Goal: Task Accomplishment & Management: Use online tool/utility

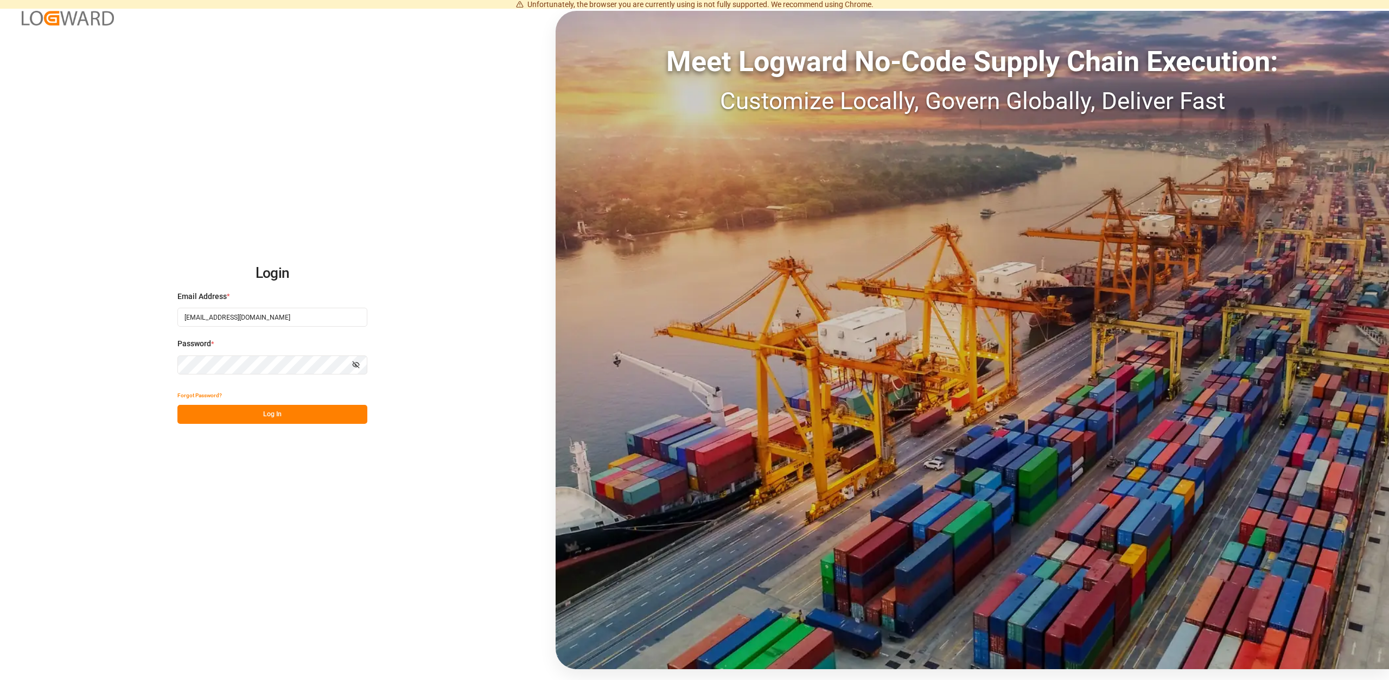
click at [280, 422] on button "Log In" at bounding box center [272, 414] width 190 height 19
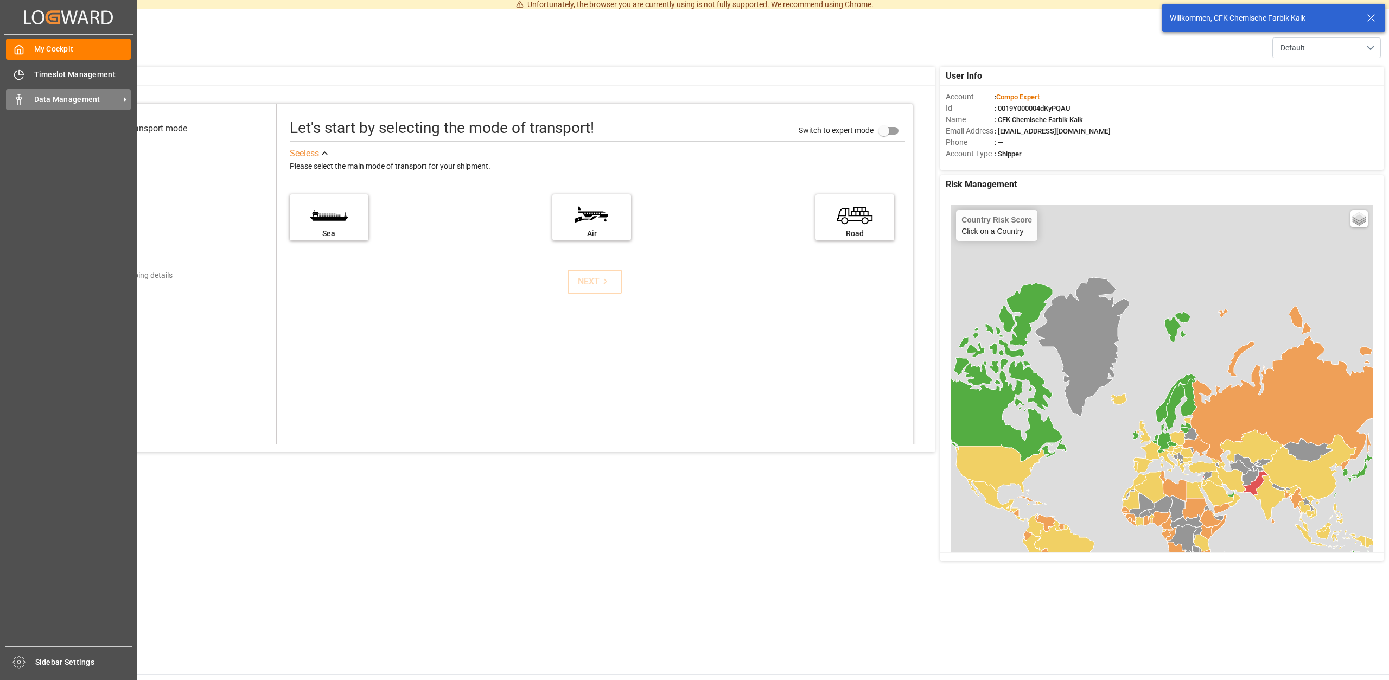
click at [69, 100] on span "Data Management" at bounding box center [77, 99] width 86 height 11
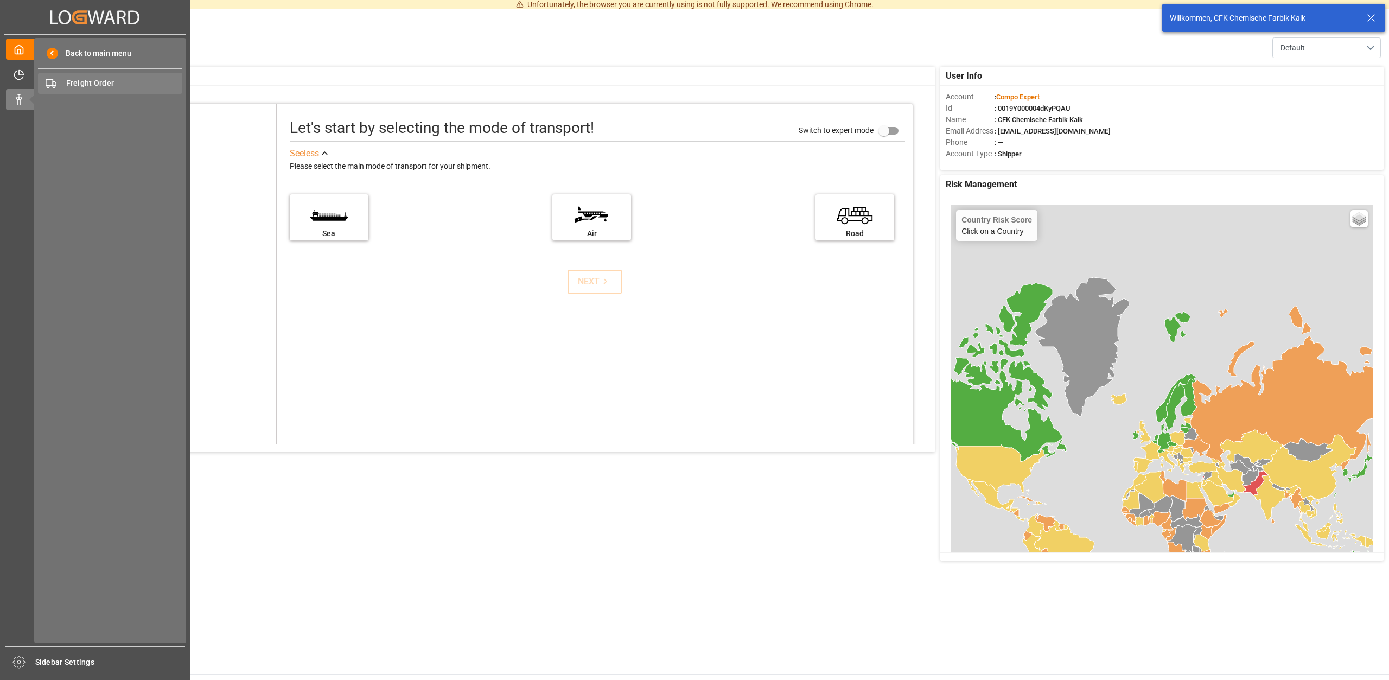
click at [97, 84] on span "Freight Order" at bounding box center [124, 83] width 117 height 11
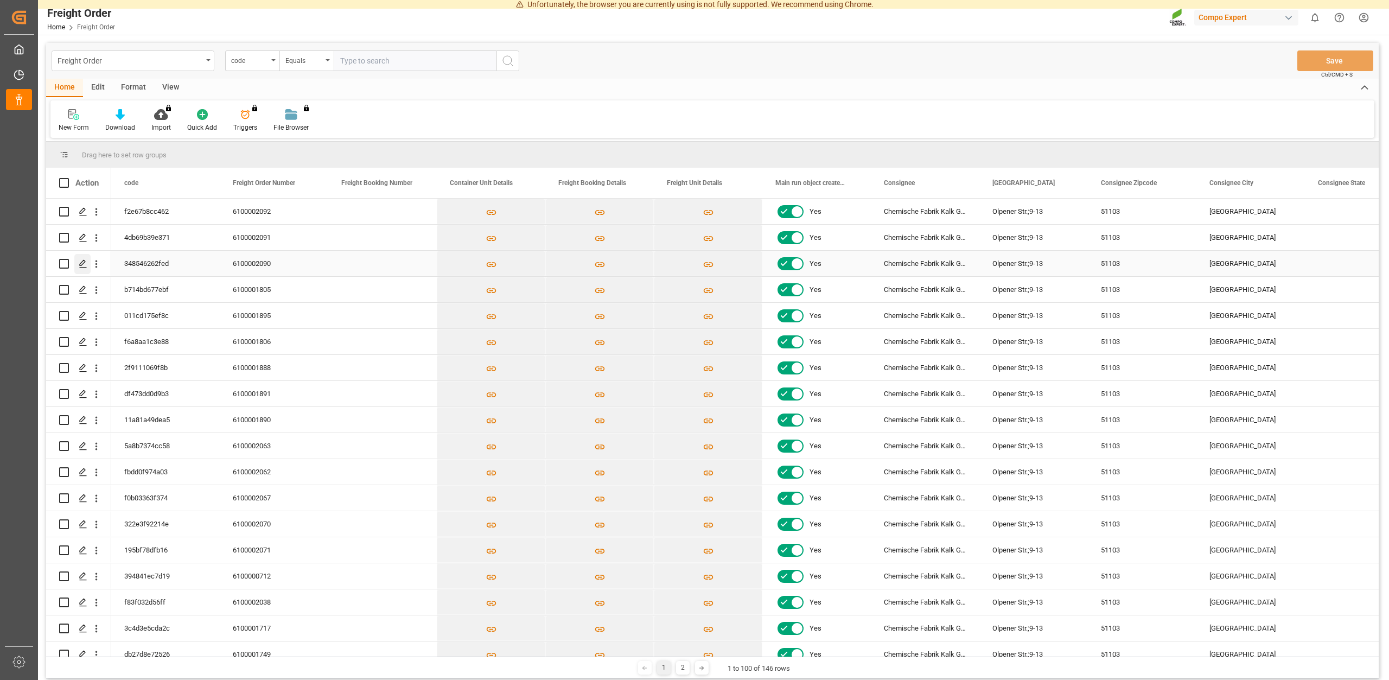
click at [81, 263] on polygon "Press SPACE to select this row." at bounding box center [82, 262] width 5 height 5
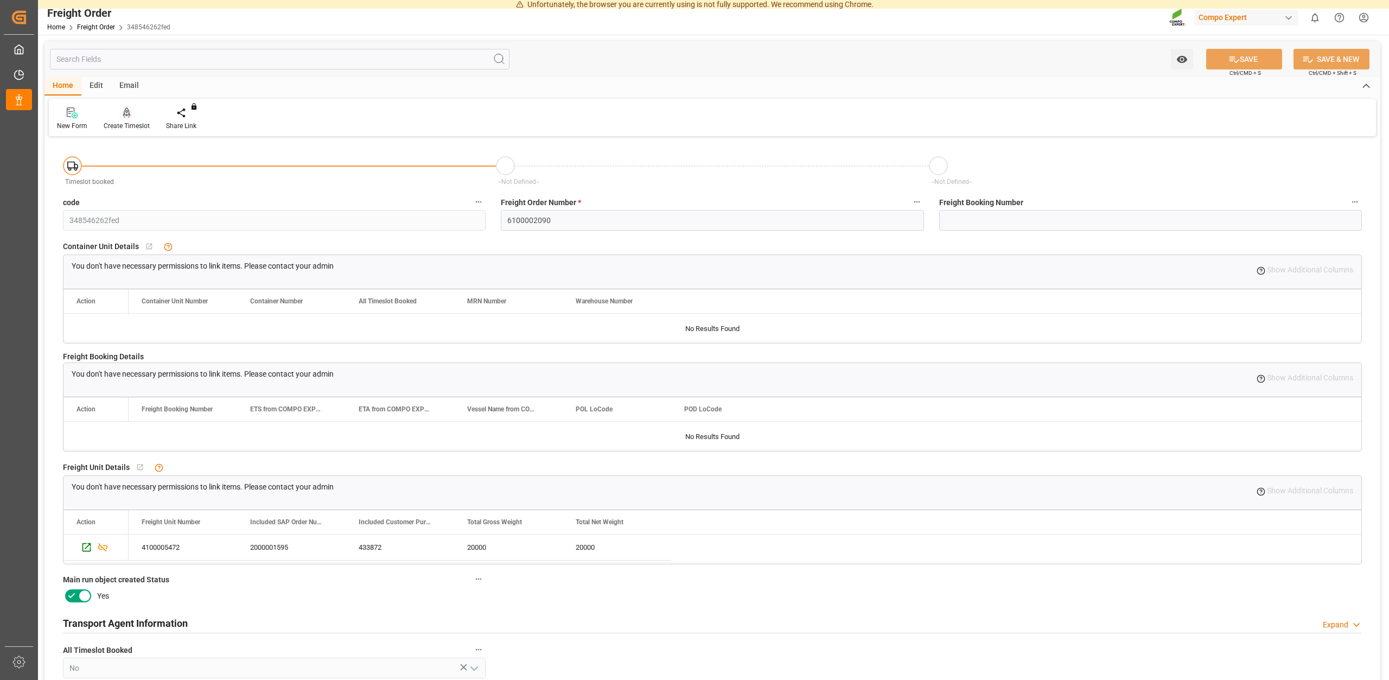
click at [129, 122] on div "Create Timeslot" at bounding box center [127, 126] width 46 height 10
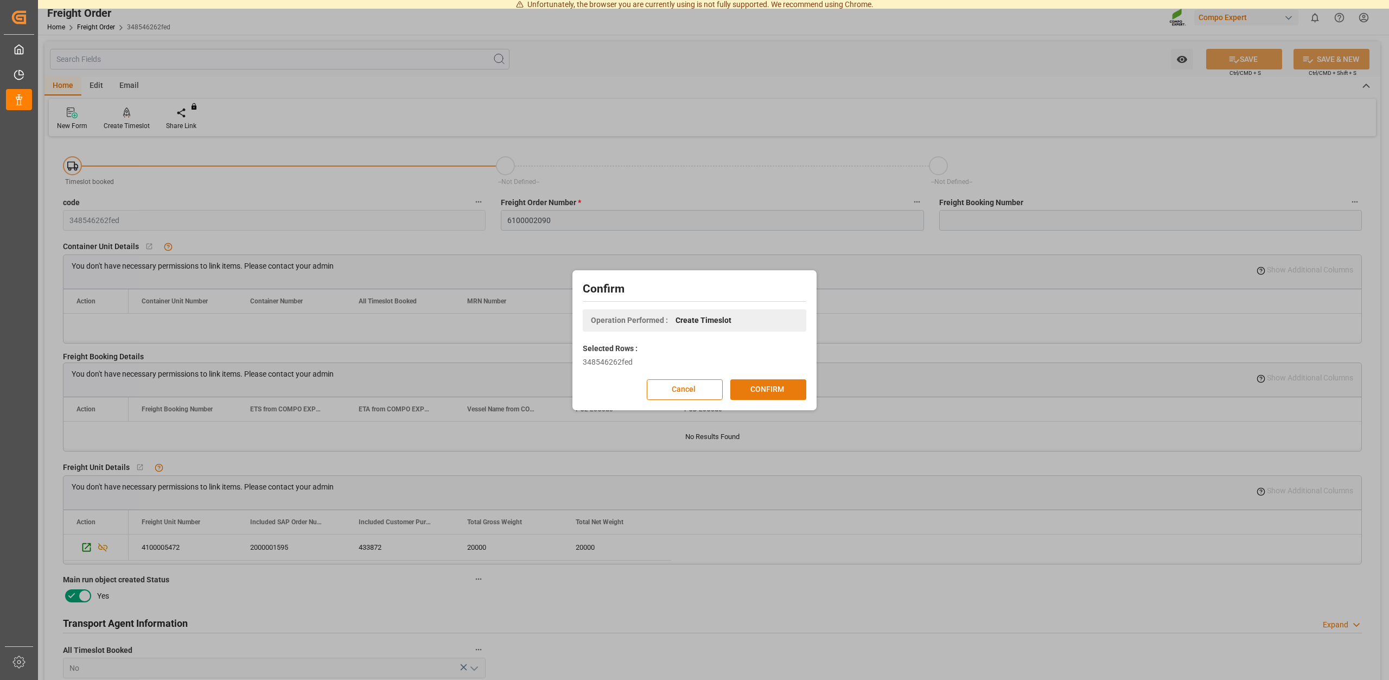
click at [753, 389] on button "CONFIRM" at bounding box center [768, 389] width 76 height 21
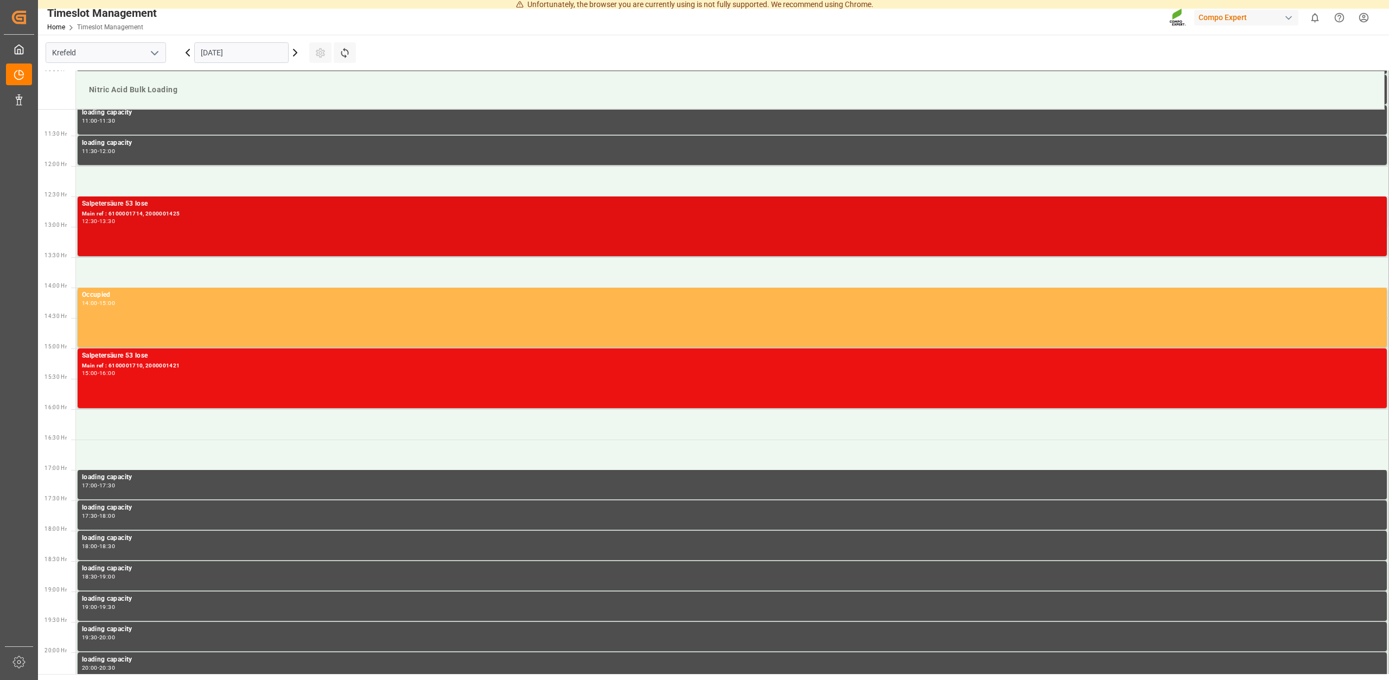
scroll to position [617, 0]
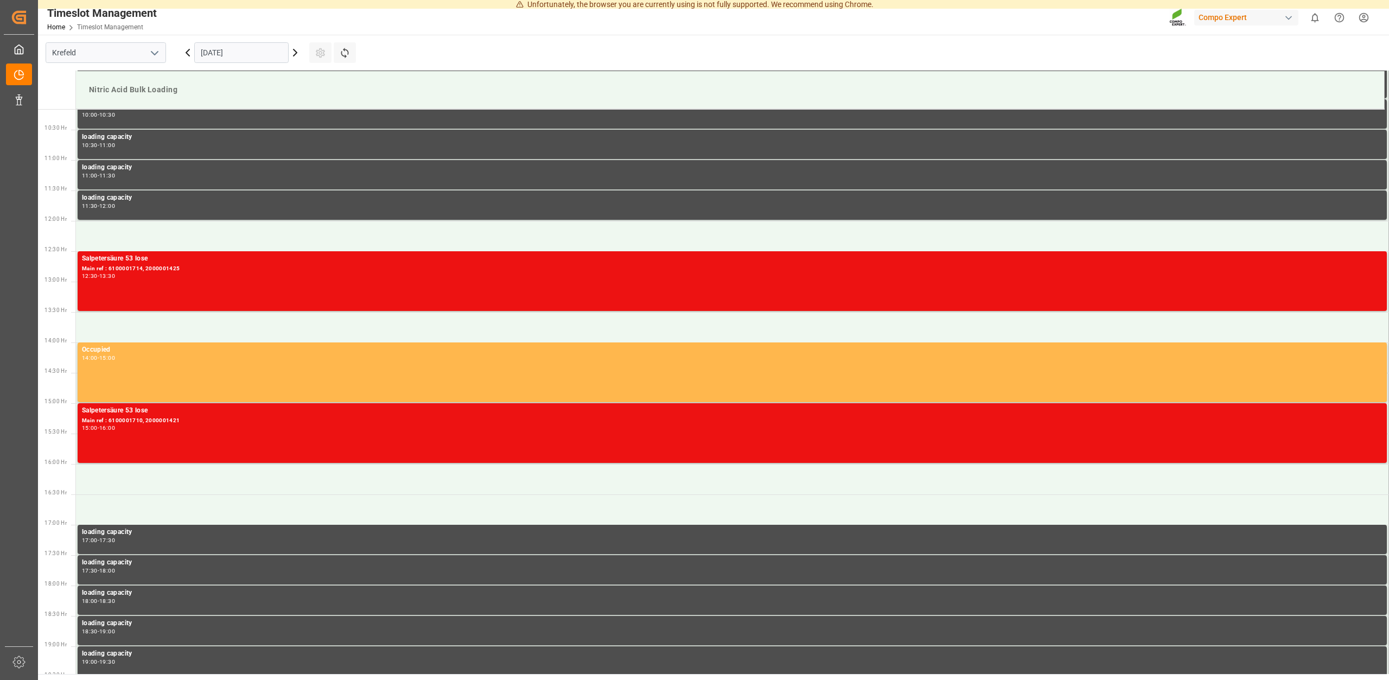
click at [296, 50] on icon at bounding box center [295, 52] width 13 height 13
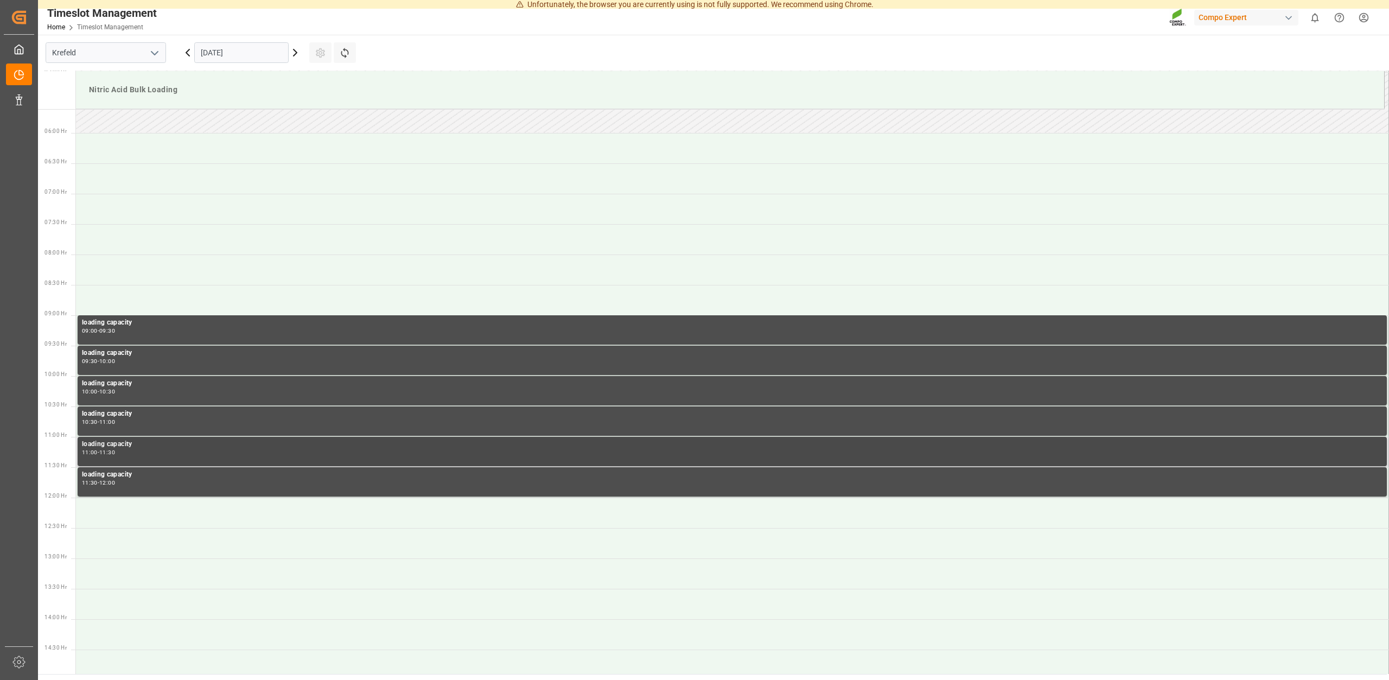
scroll to position [783, 0]
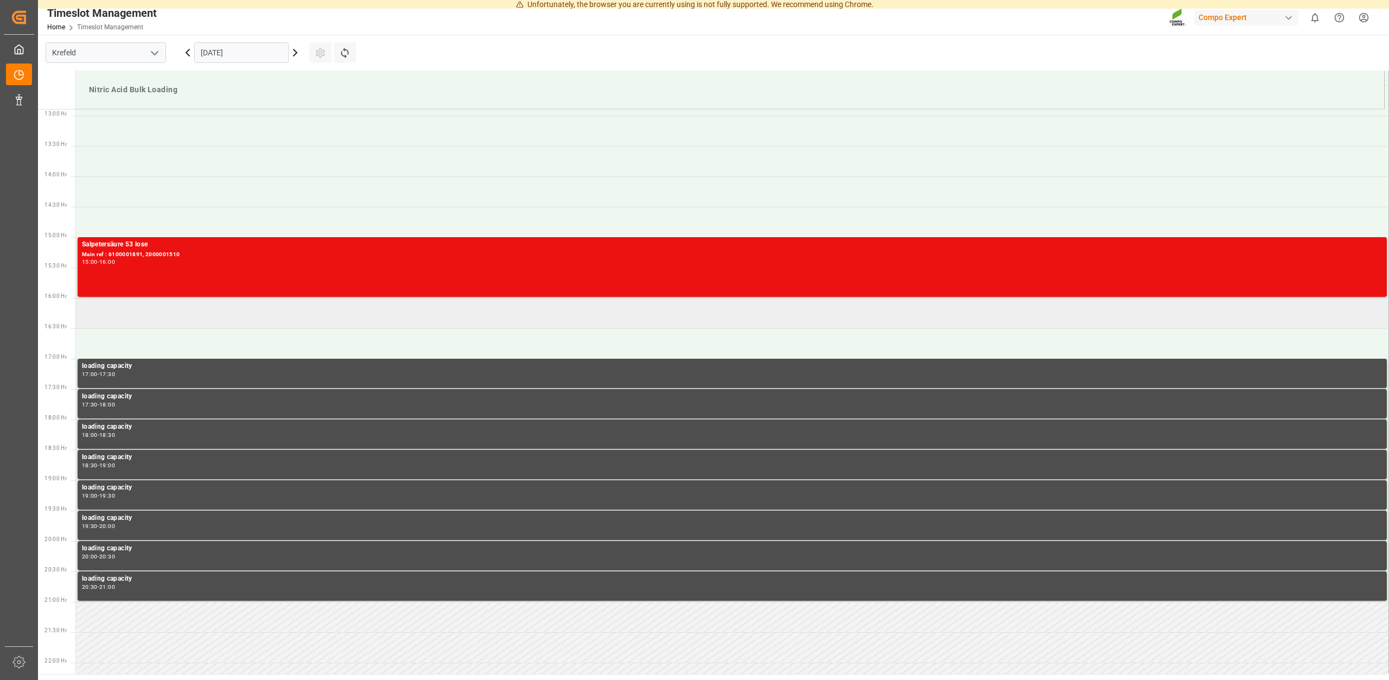
click at [133, 315] on td at bounding box center [732, 313] width 1313 height 30
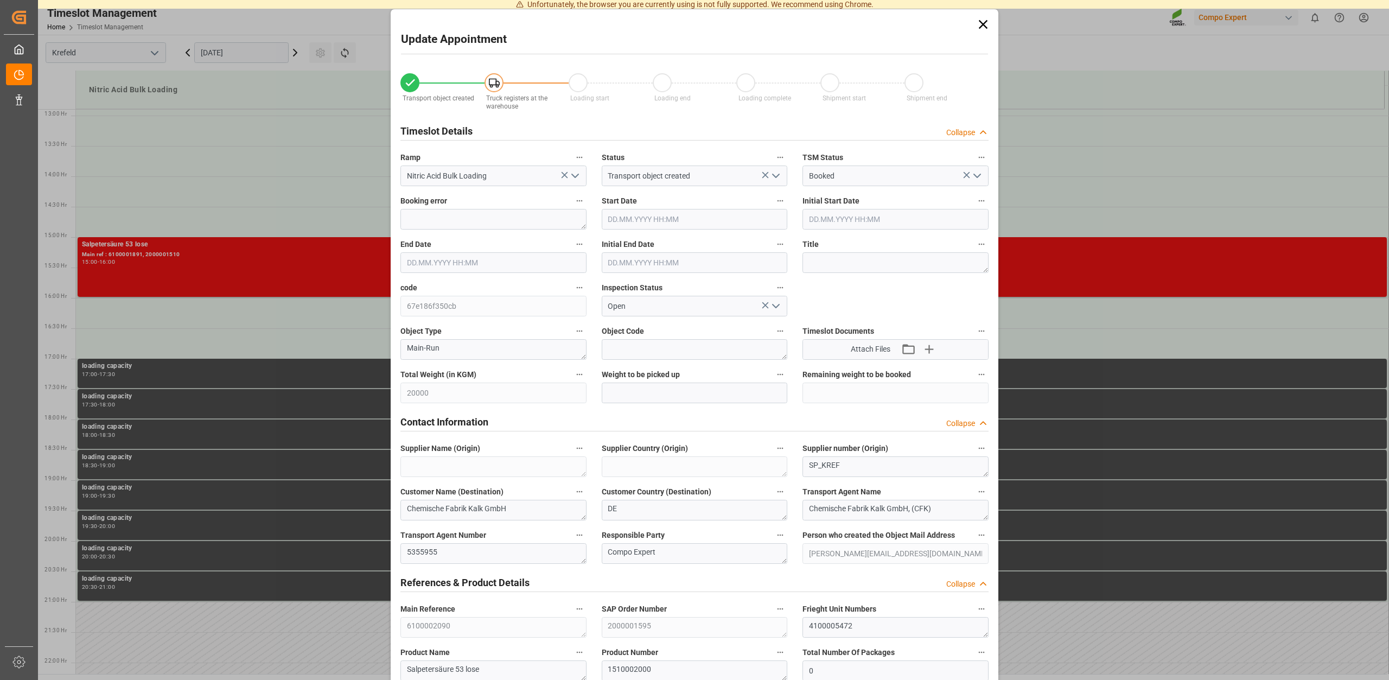
type input "18.09.2025 16:00"
type input "18.09.2025 16:30"
type input "17.09.2025 14:39"
type input "17.09.2025 13:33"
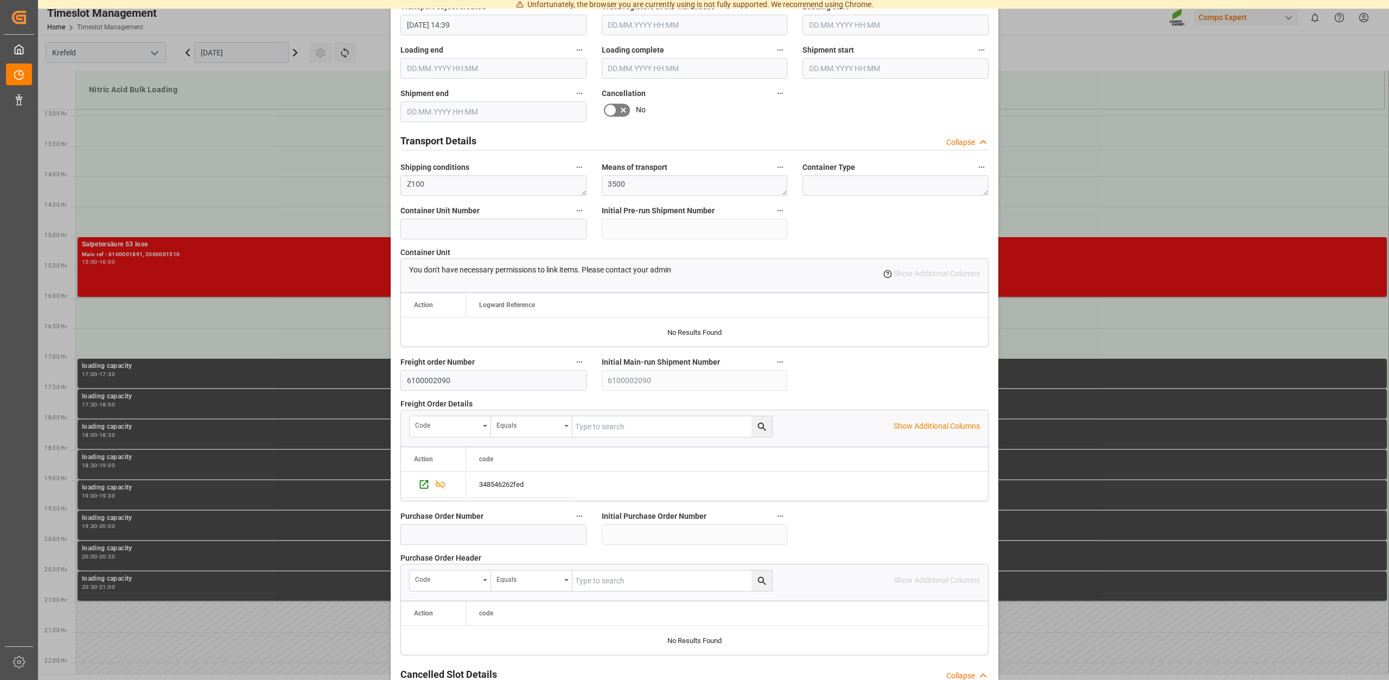
scroll to position [824, 0]
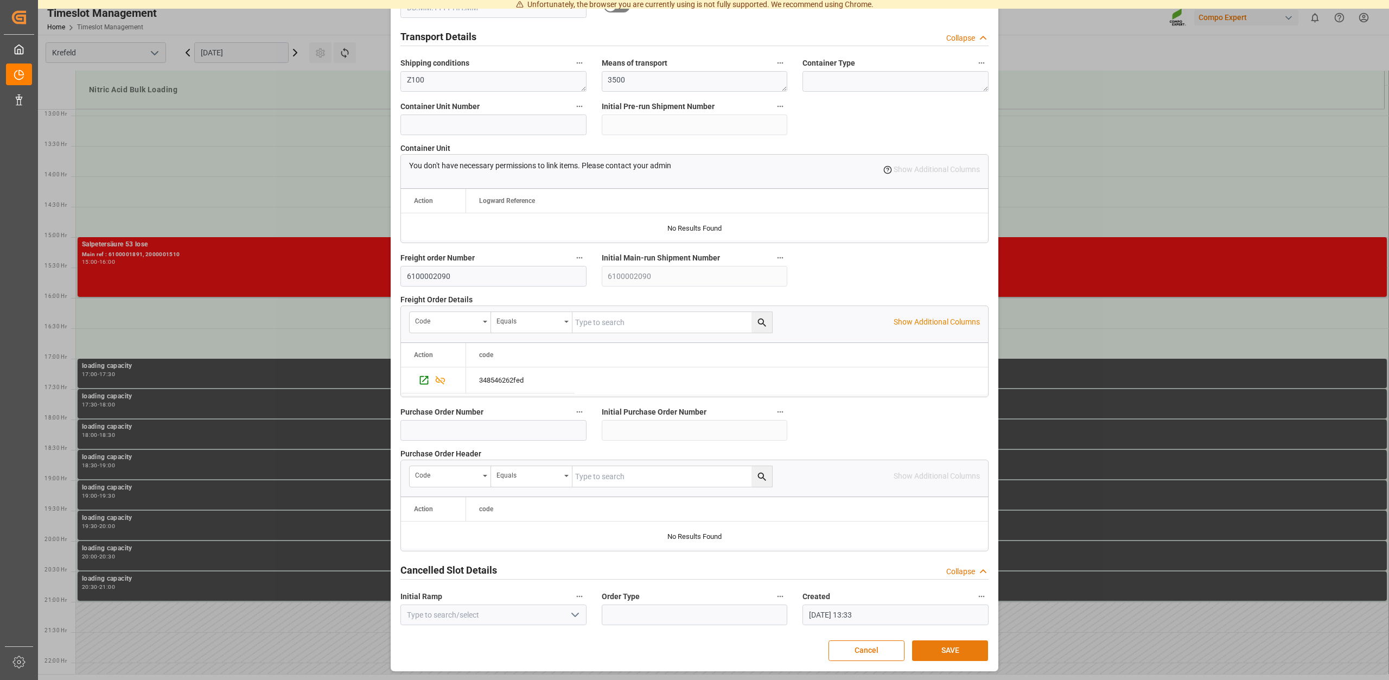
click at [936, 647] on button "SAVE" at bounding box center [950, 650] width 76 height 21
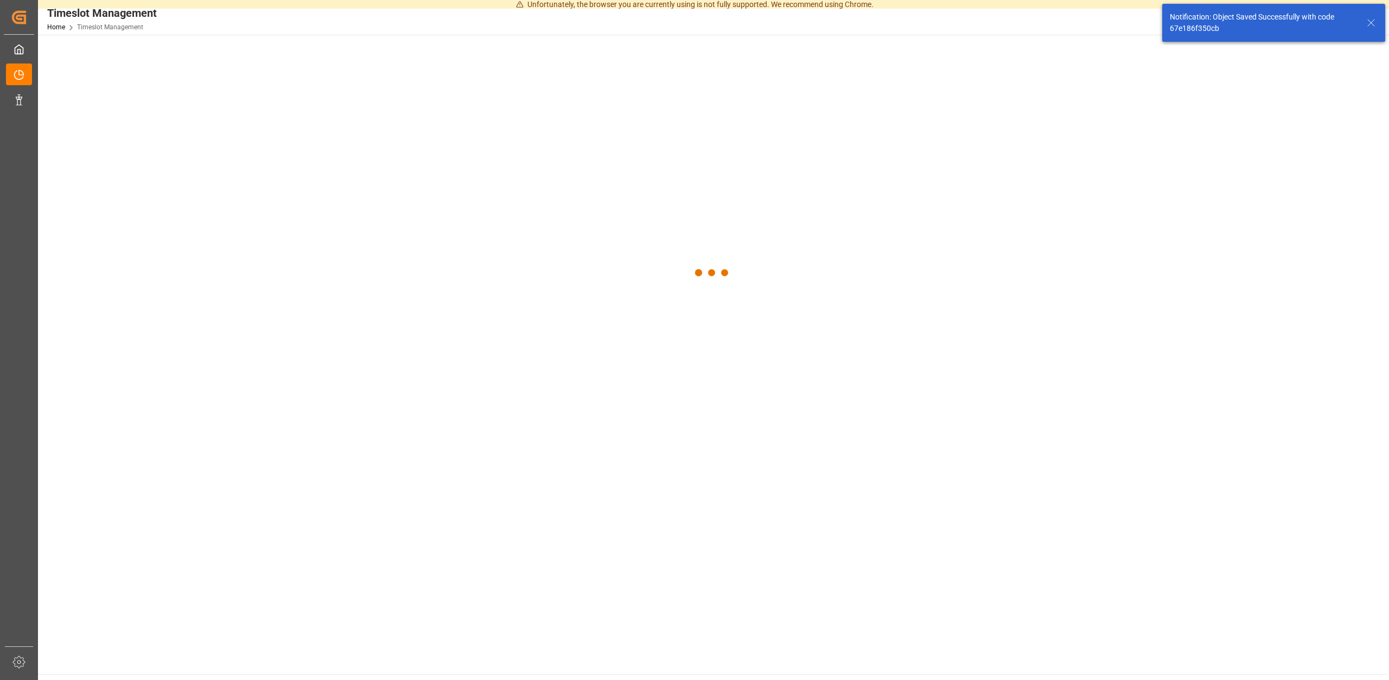
click at [1169, 181] on div at bounding box center [712, 273] width 1349 height 476
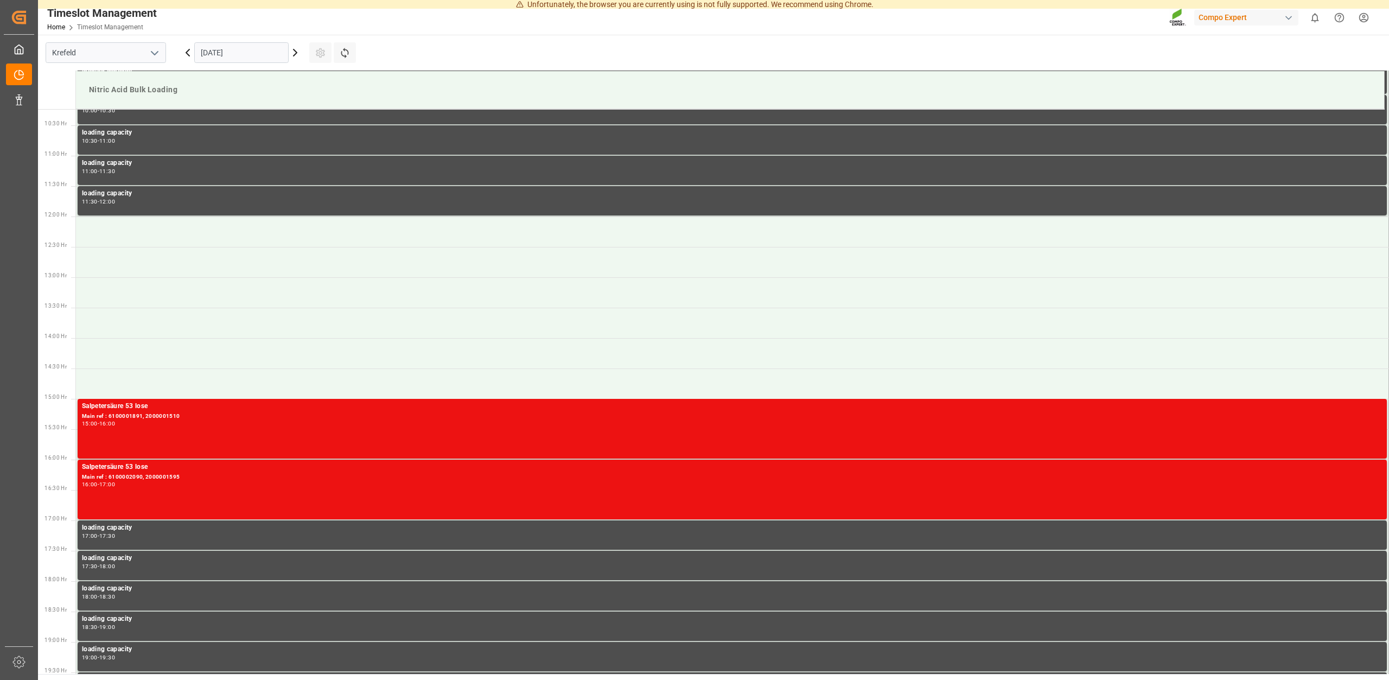
scroll to position [617, 0]
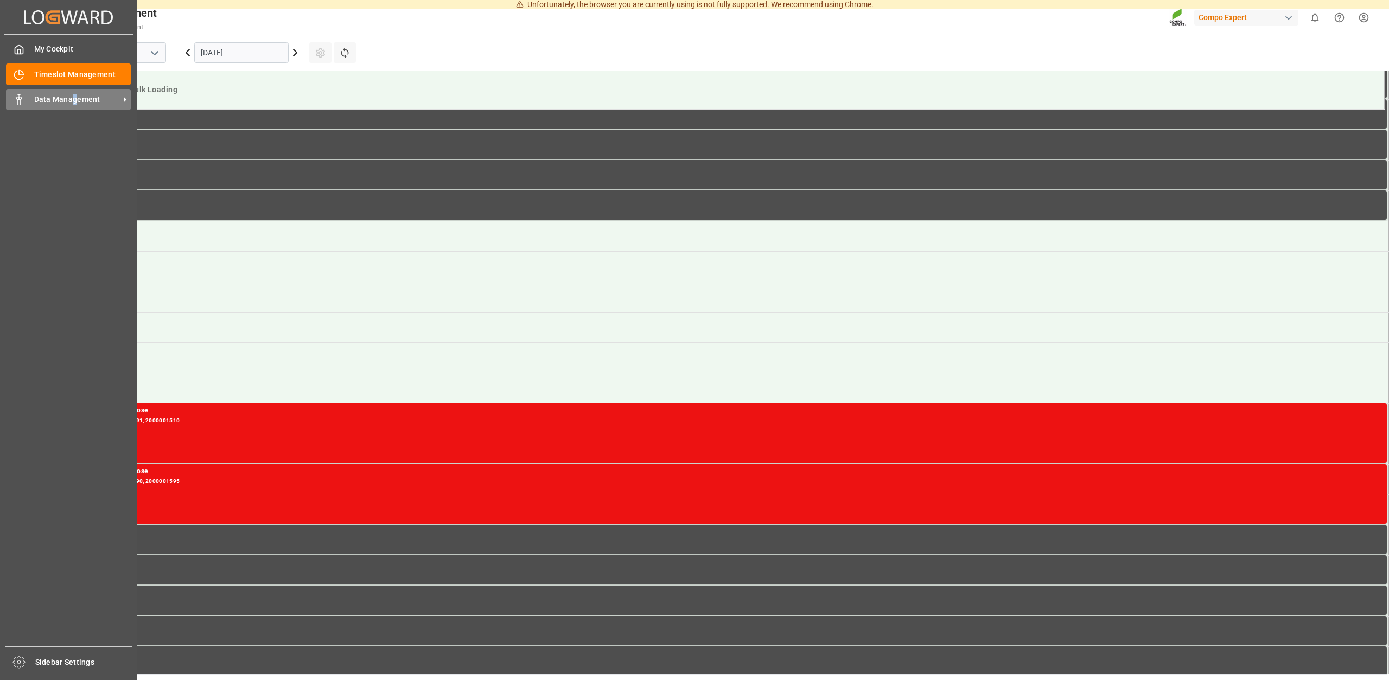
click at [74, 100] on span "Data Management" at bounding box center [77, 99] width 86 height 11
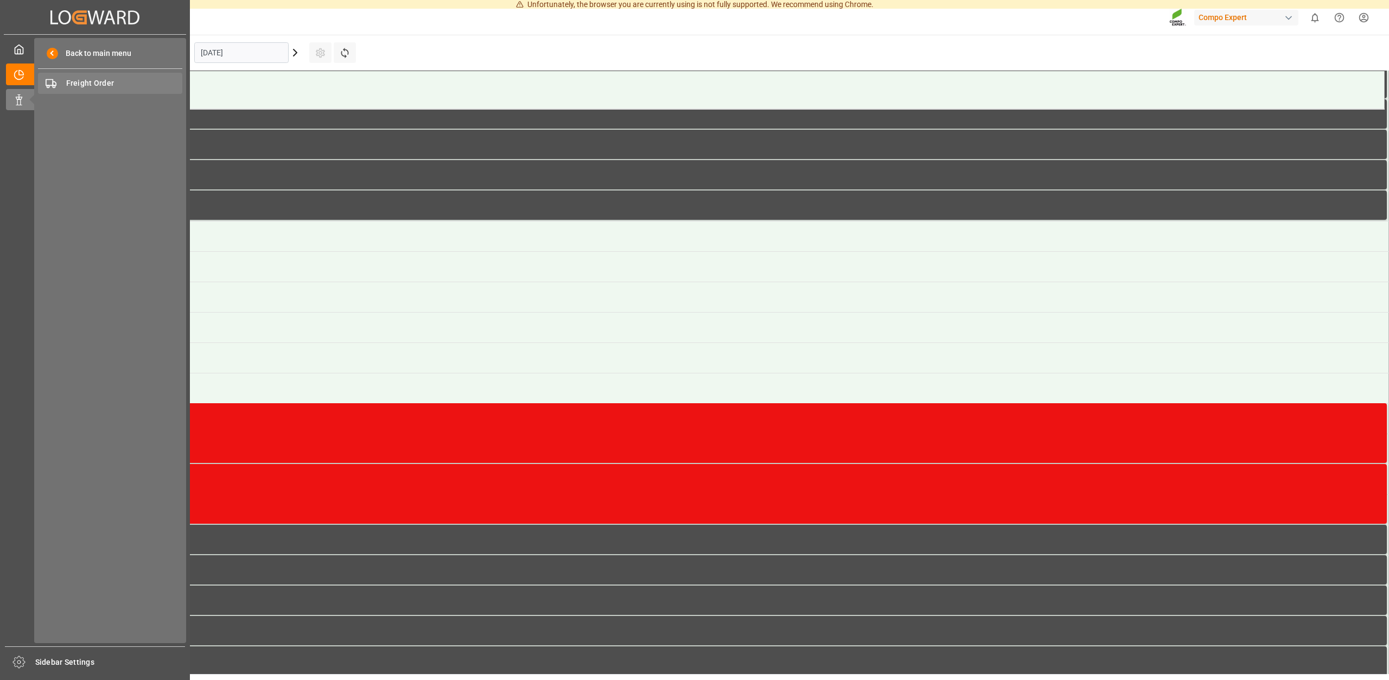
click at [83, 77] on div "Freight Order Freight Order" at bounding box center [110, 83] width 144 height 21
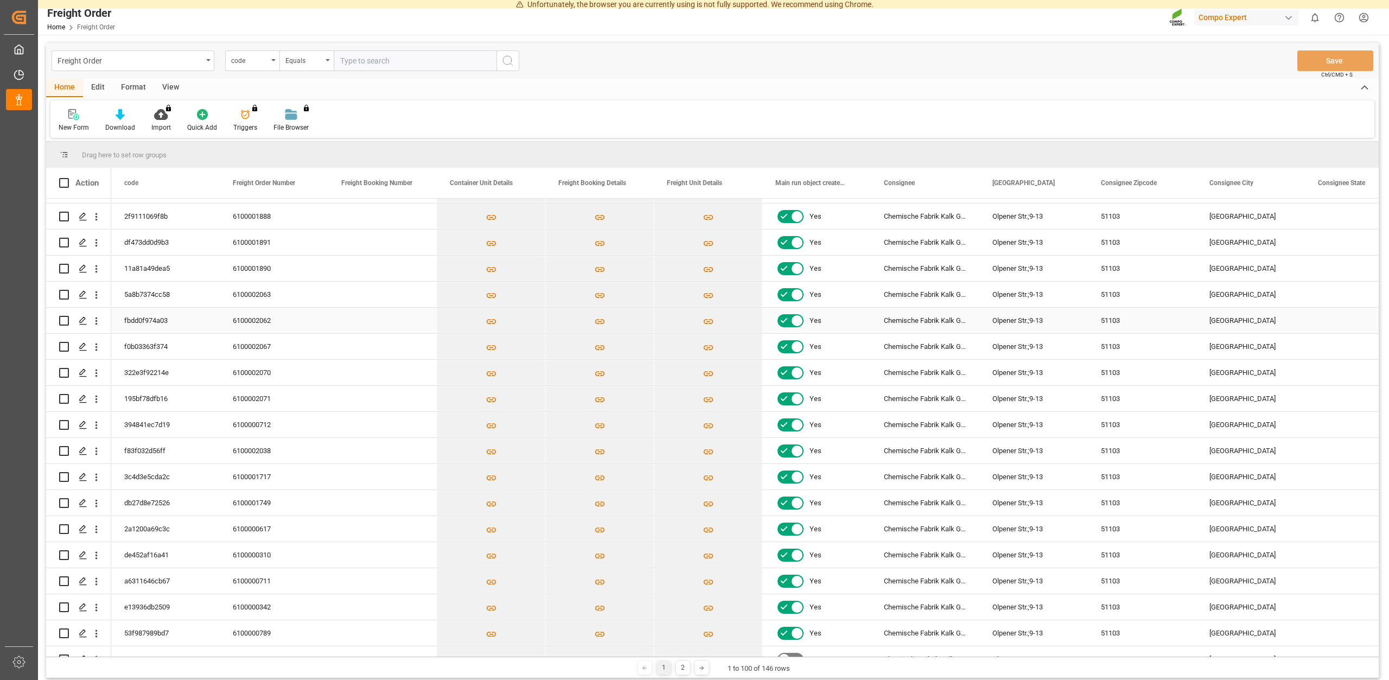
scroll to position [195, 0]
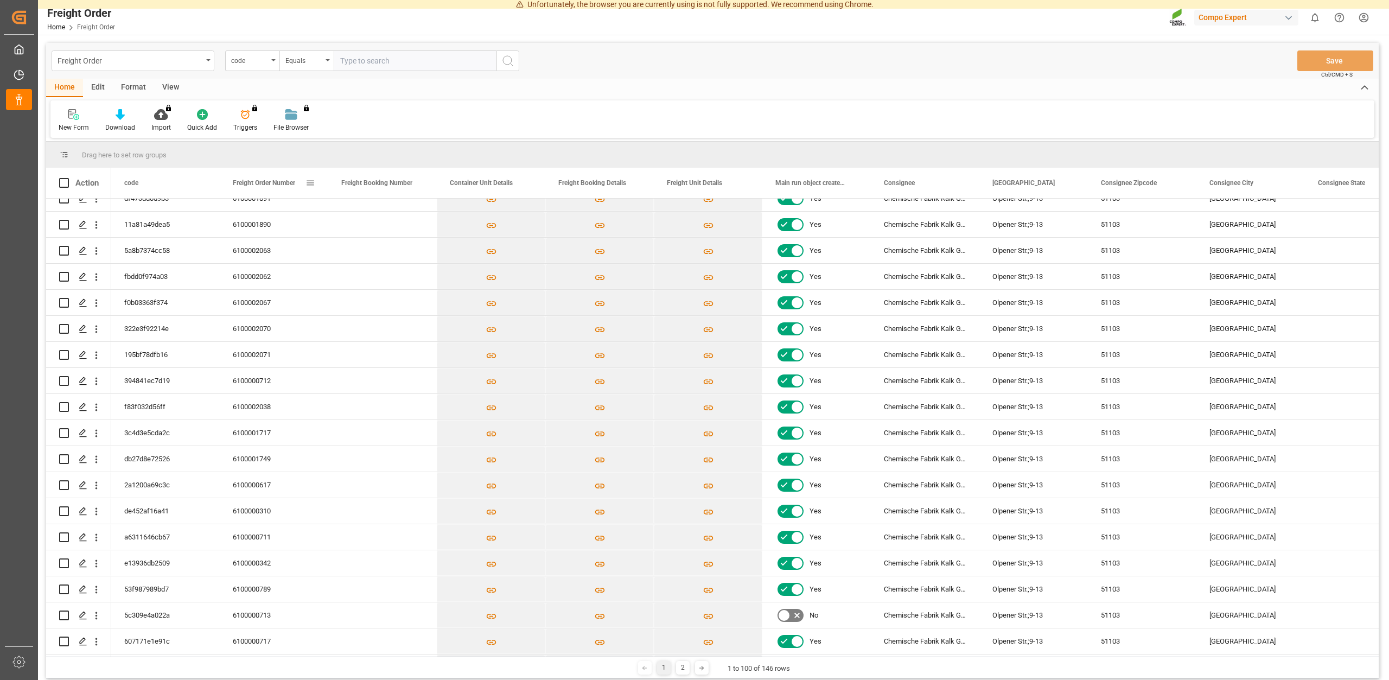
drag, startPoint x: 251, startPoint y: 186, endPoint x: 254, endPoint y: 180, distance: 7.3
click at [254, 180] on span "Freight Order Number" at bounding box center [264, 183] width 62 height 8
click at [265, 185] on span "Freight Order Number" at bounding box center [264, 183] width 62 height 8
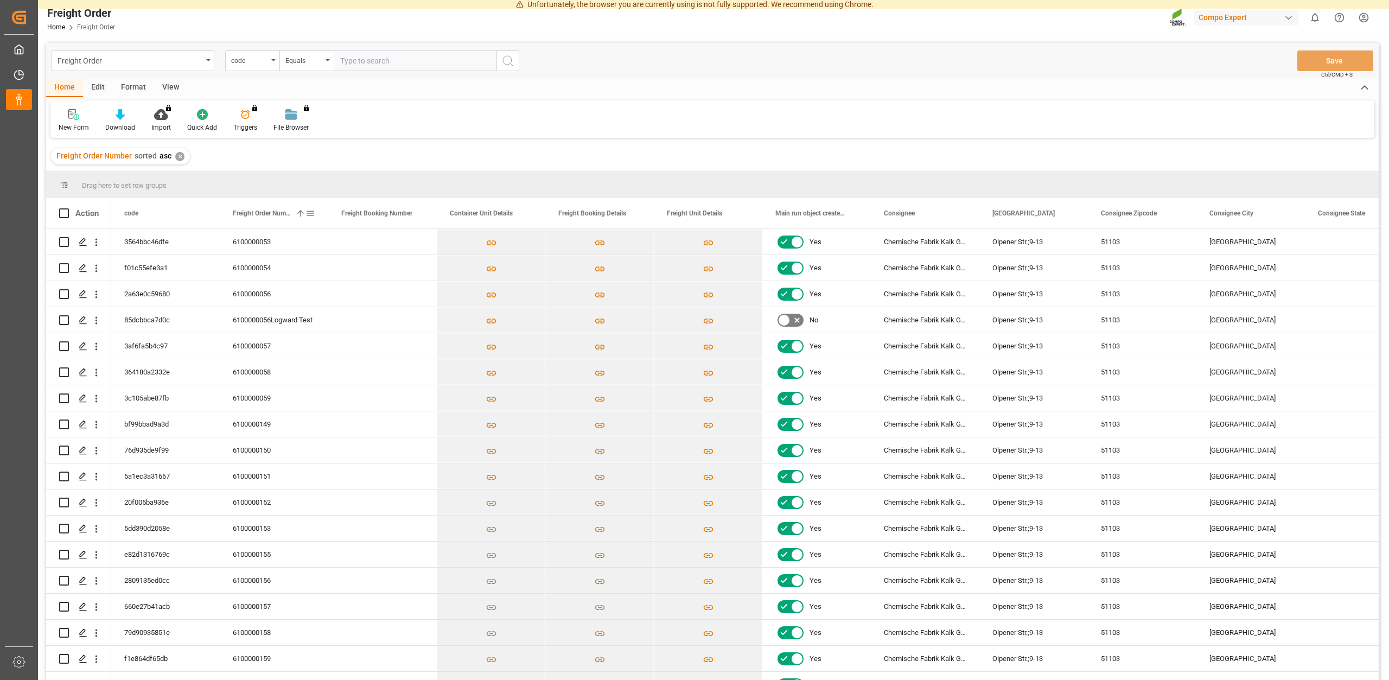
click at [269, 208] on div "Freight Order Number 1" at bounding box center [269, 213] width 73 height 30
click at [86, 449] on icon "Press SPACE to select this row." at bounding box center [83, 450] width 9 height 9
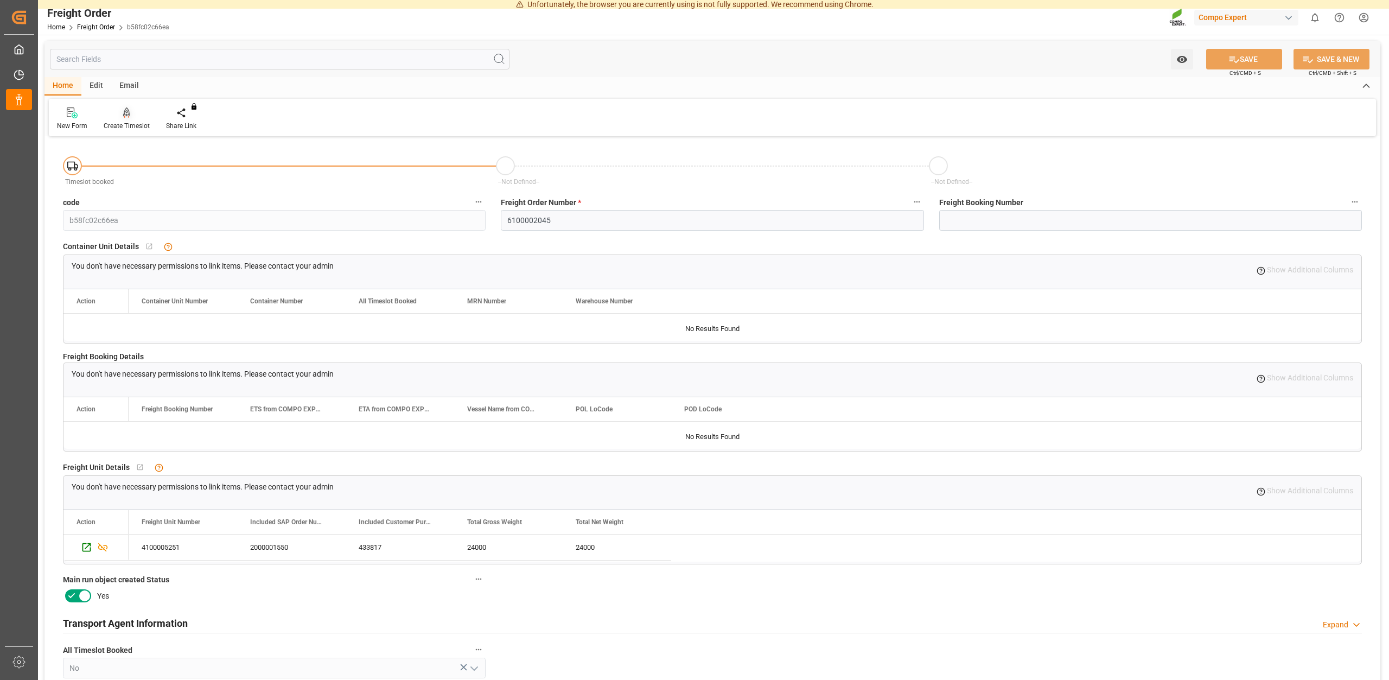
click at [129, 119] on div "Create Timeslot" at bounding box center [126, 119] width 62 height 24
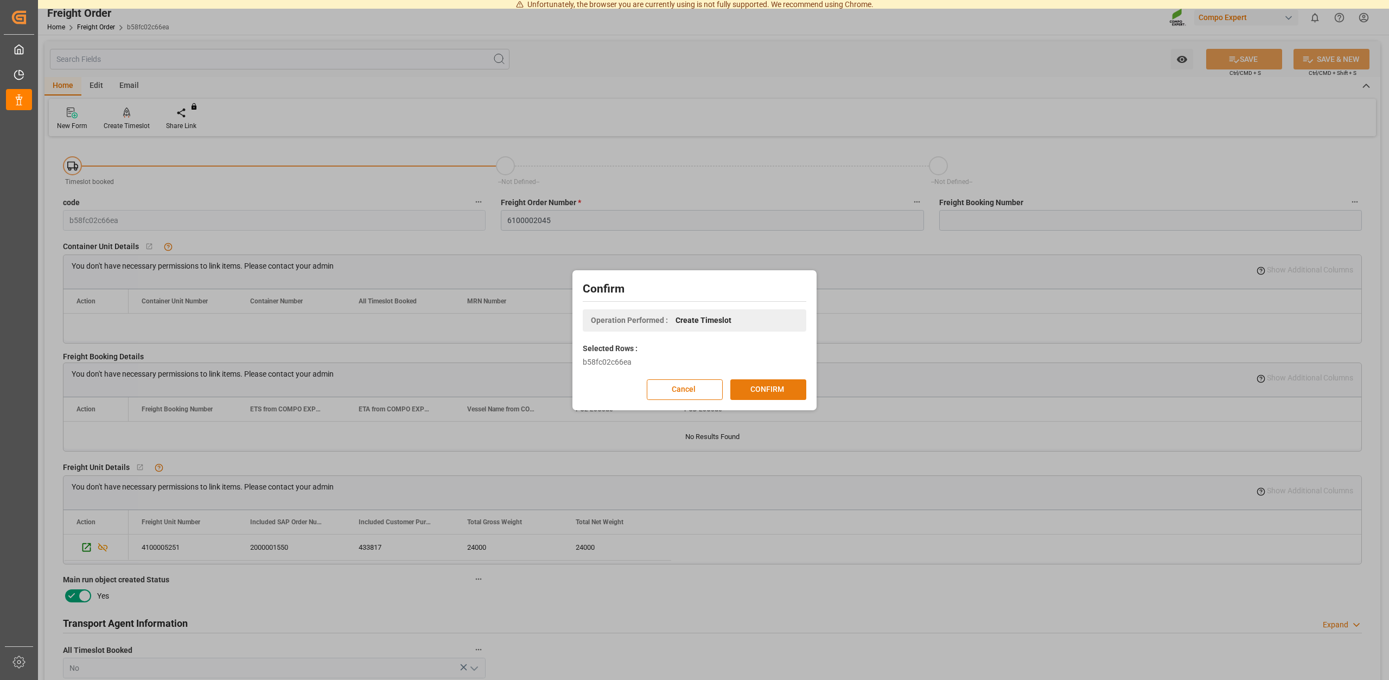
click at [757, 385] on button "CONFIRM" at bounding box center [768, 389] width 76 height 21
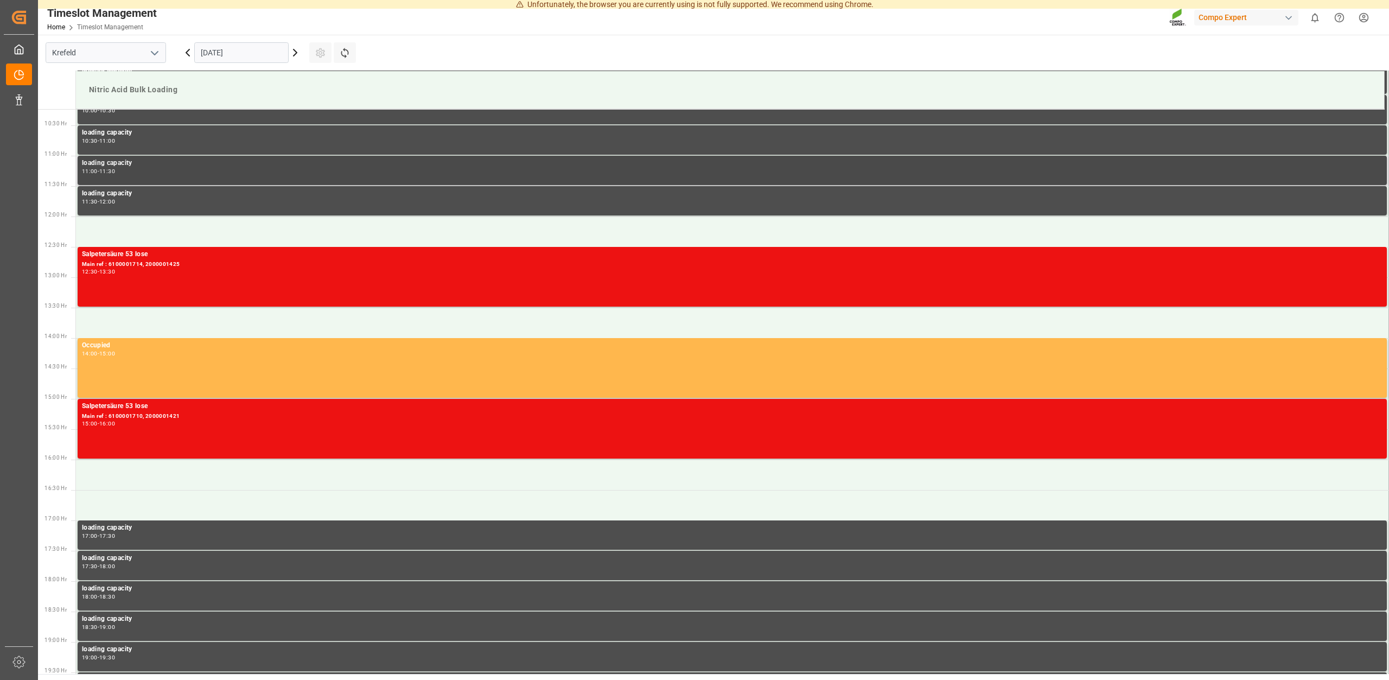
scroll to position [617, 0]
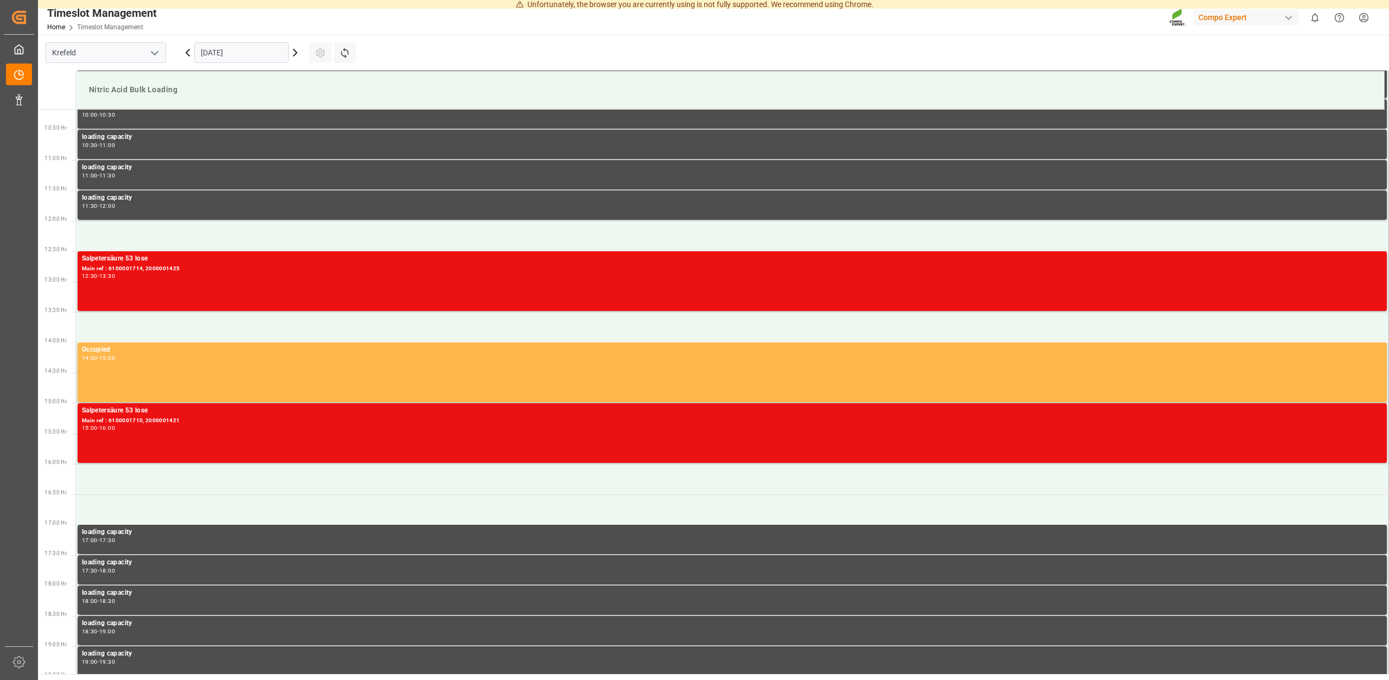
click at [292, 53] on icon at bounding box center [295, 52] width 13 height 13
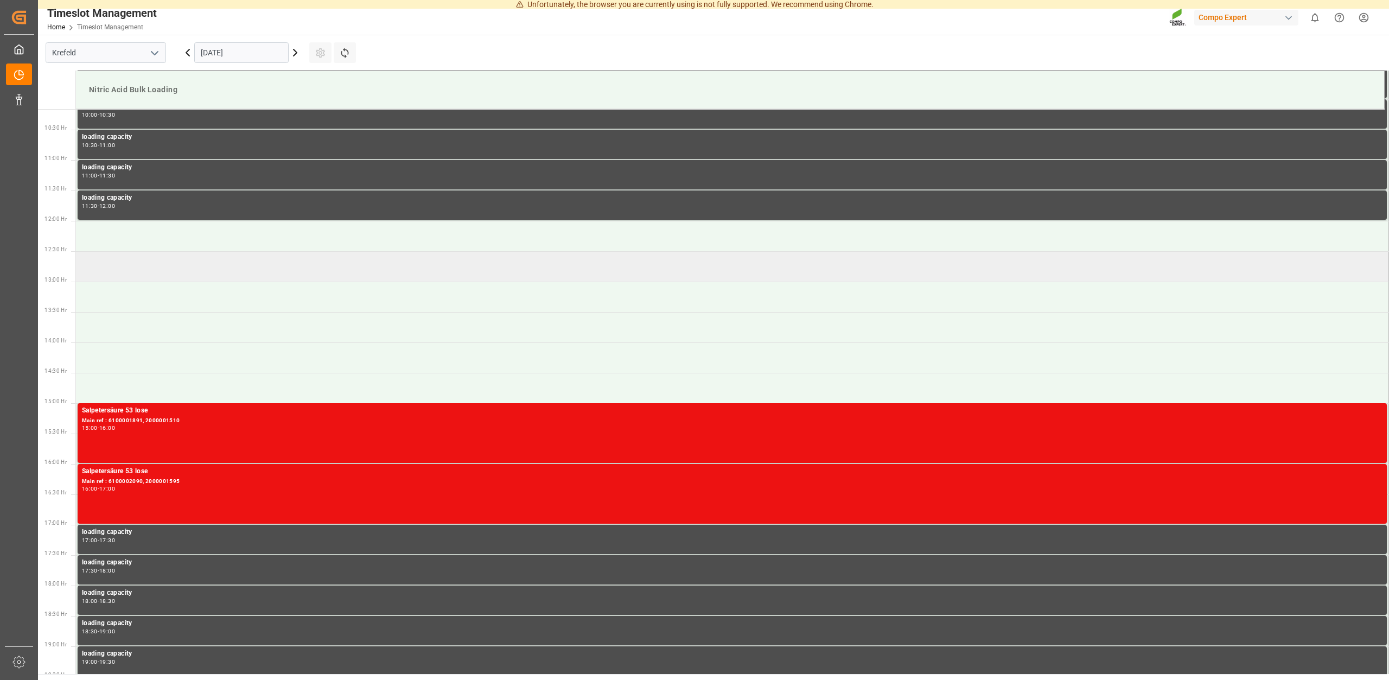
click at [145, 279] on td at bounding box center [732, 266] width 1313 height 30
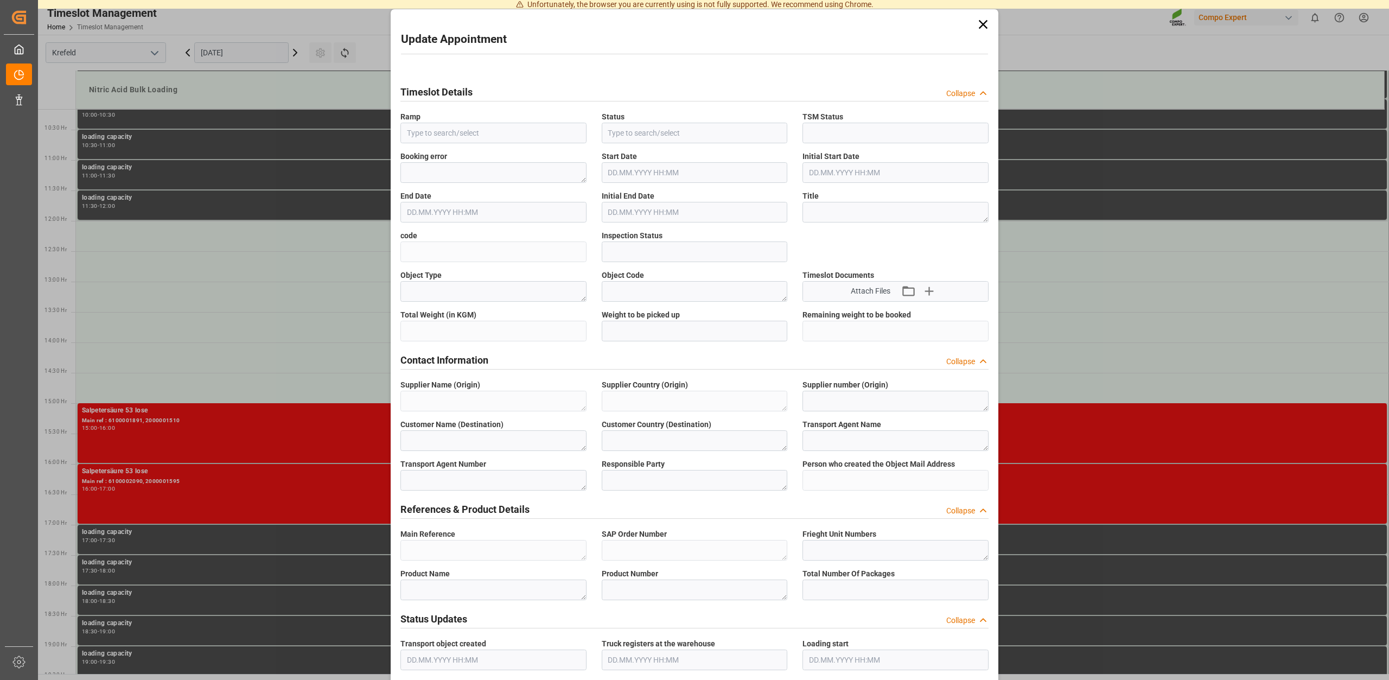
type input "Nitric Acid Bulk Loading"
type input "Transport object created"
type input "Booked"
type input "611e00a449ee"
type input "Open"
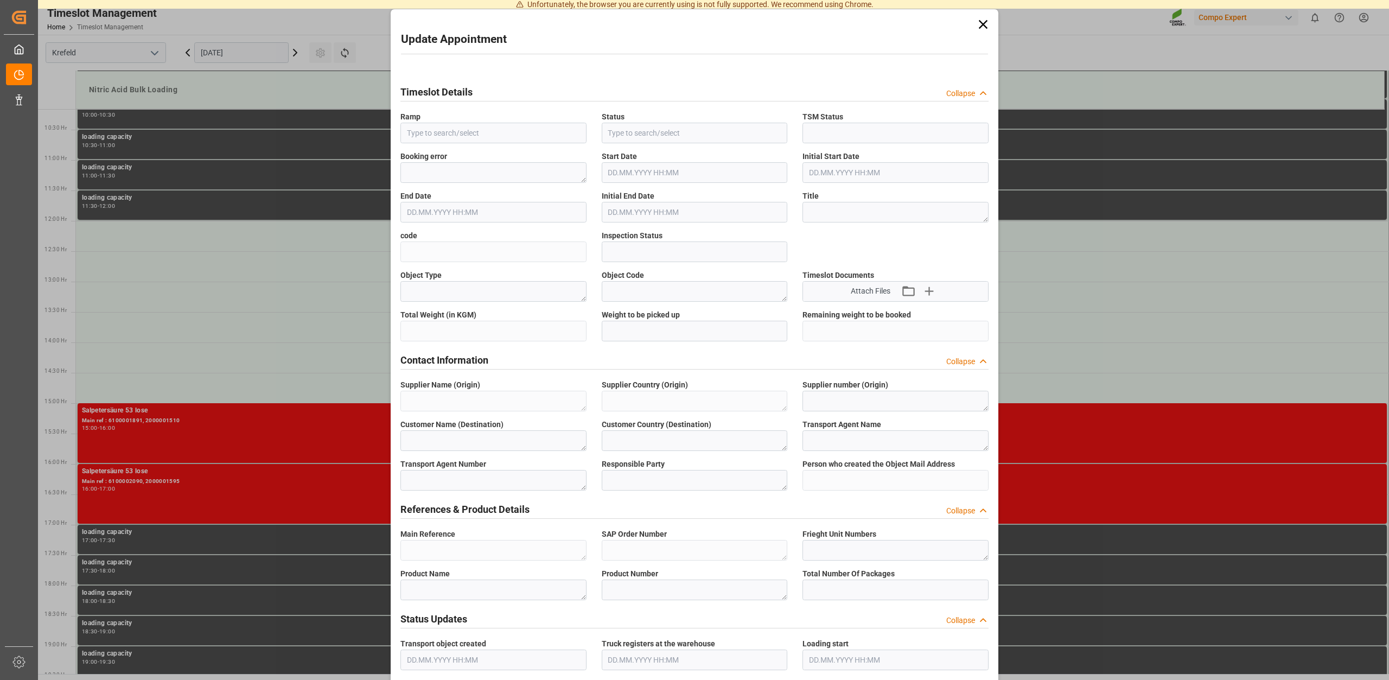
type textarea "Main-Run"
type input "24000"
type textarea "SP_EWM"
type textarea "Chemische Fabrik Kalk GmbH"
type textarea "DE"
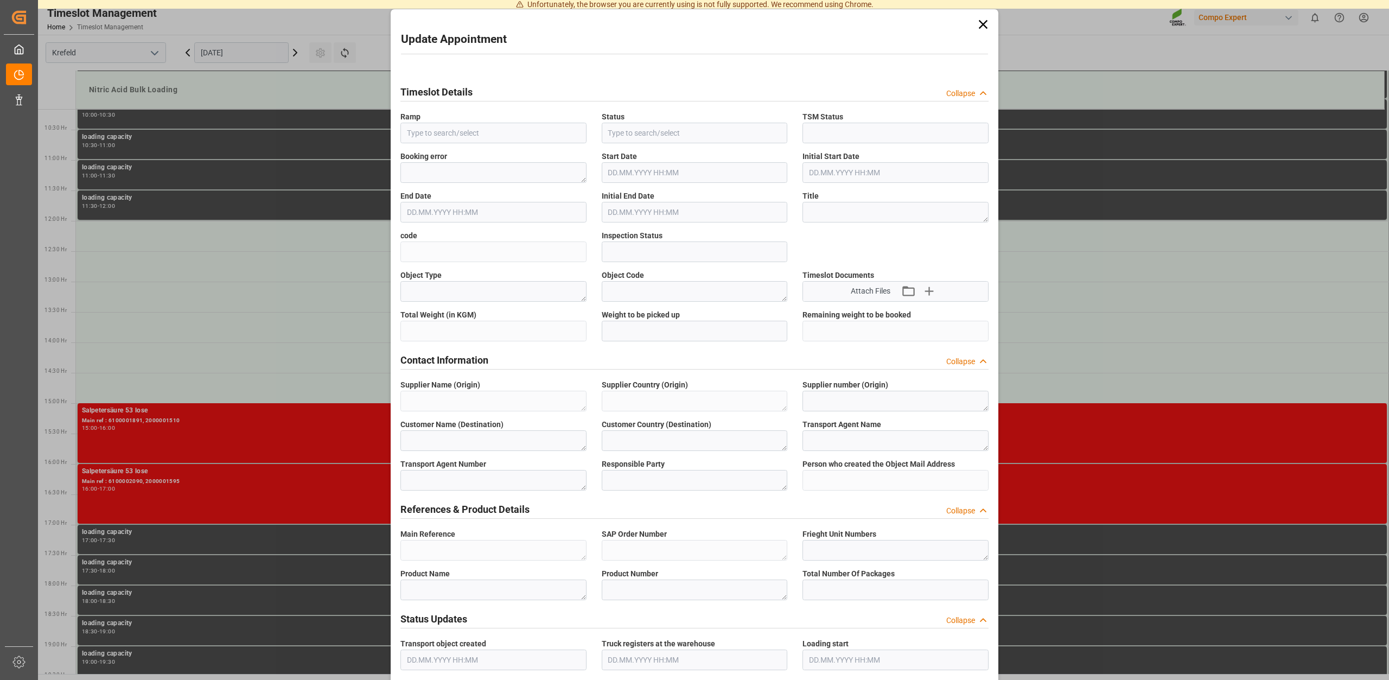
type textarea "Chemische Fabrik Kalk GmbH, (CFK)"
type textarea "5355955"
type textarea "Compo Expert"
type input "Thorsten.Meier@compo-expert.com"
type textarea "6100002045"
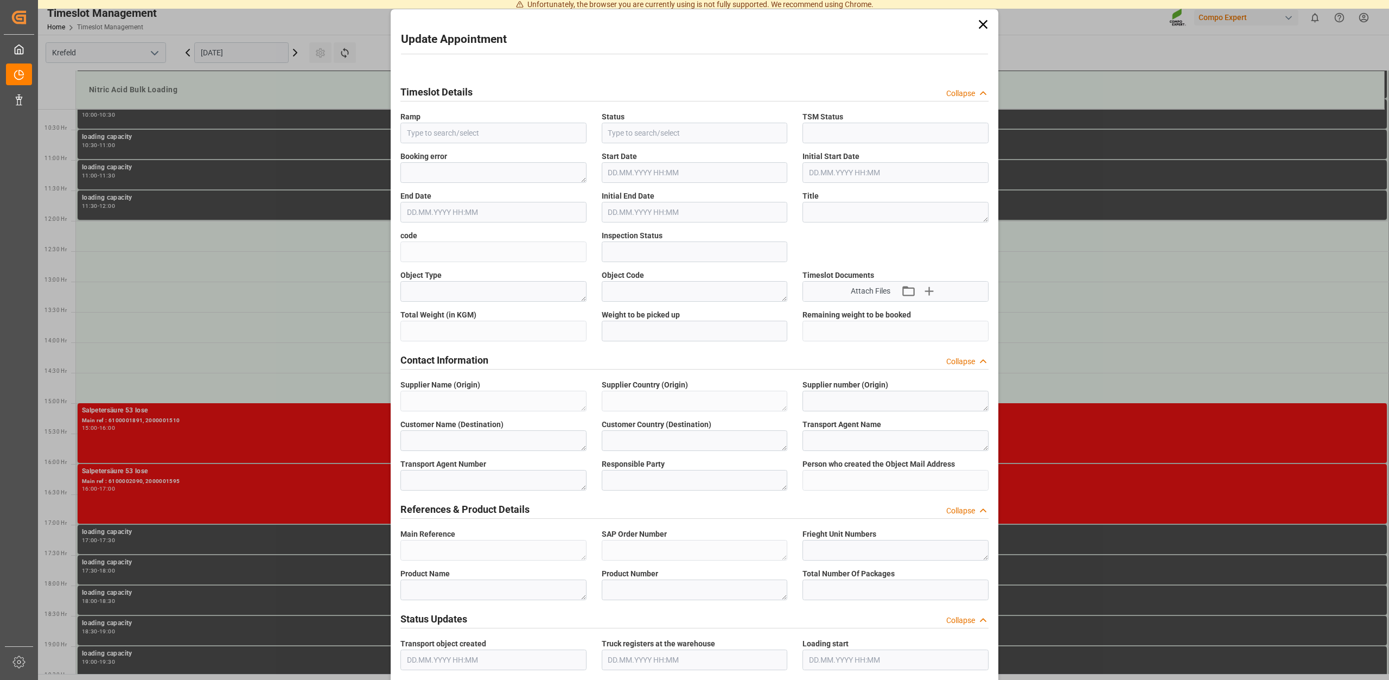
type textarea "2000001550"
type textarea "4100005251"
type textarea "Salpetersäure 53 lose"
type textarea "1510002000"
type input "0"
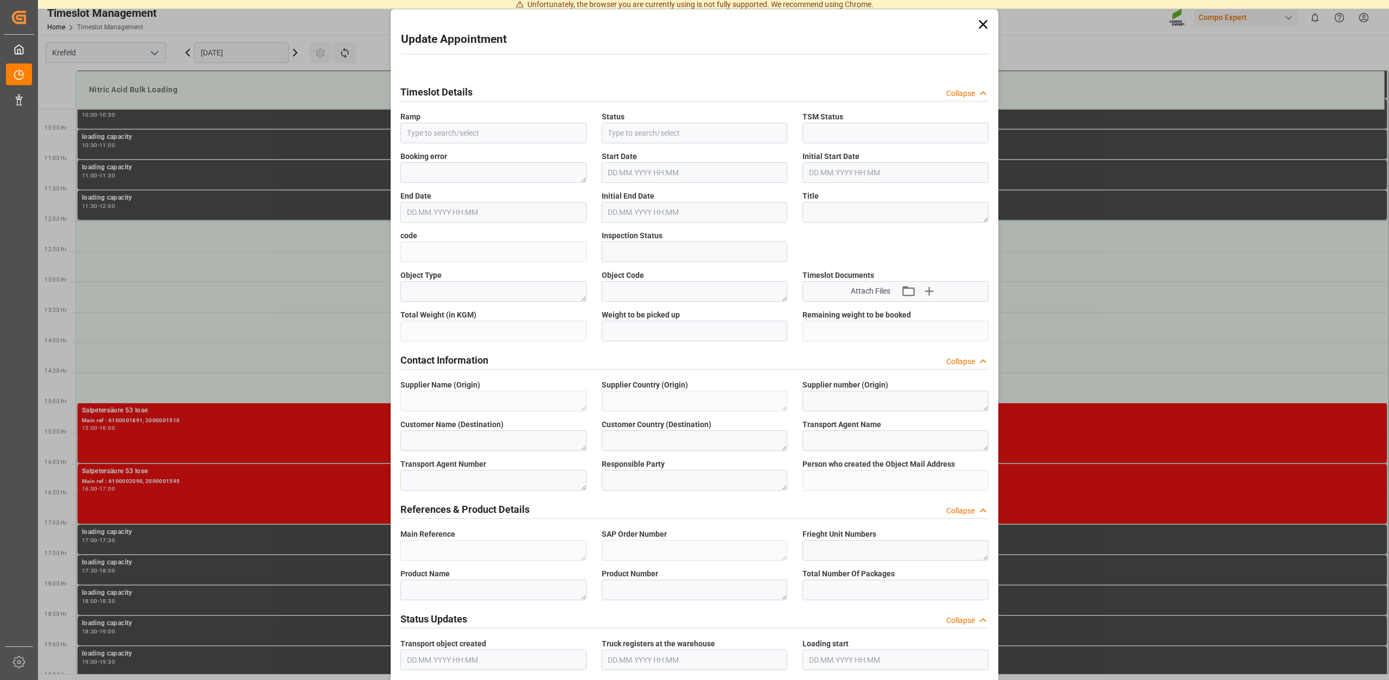
type textarea "Z100"
type textarea "3500"
type input "6100002045"
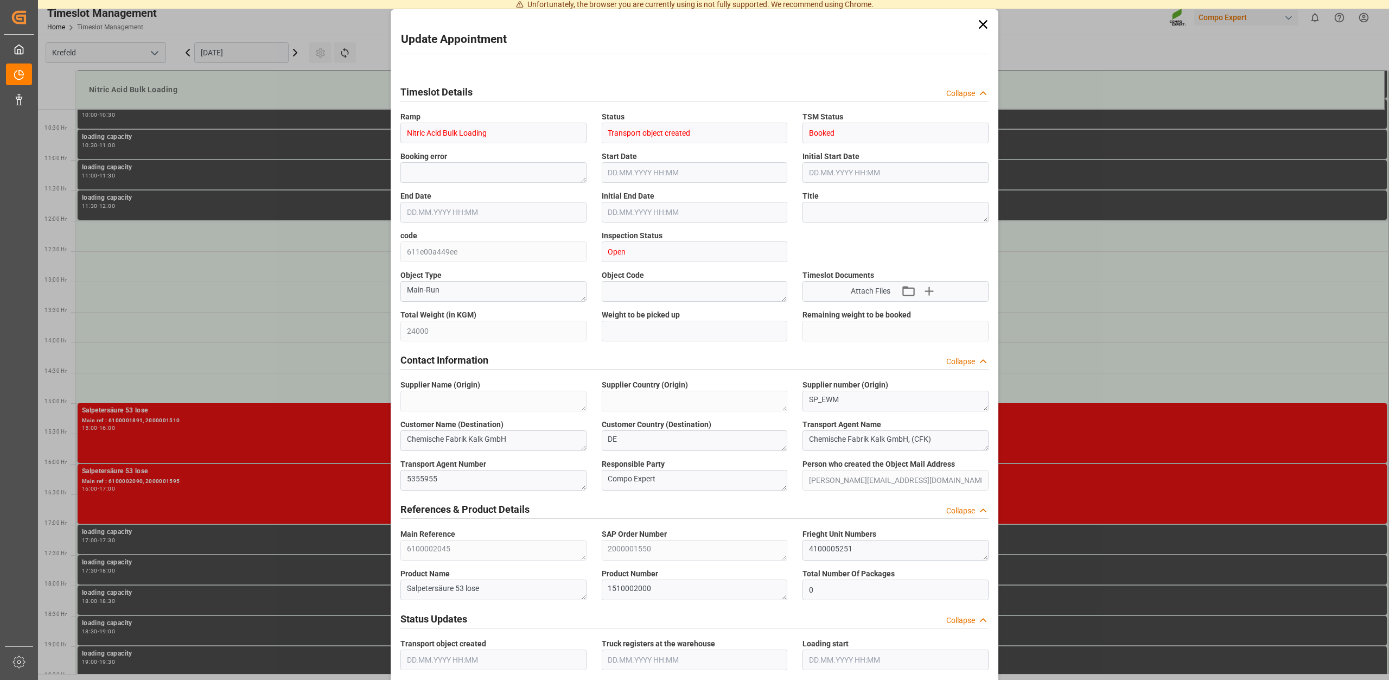
type input "18.09.2025 12:30"
type input "18.09.2025 13:00"
type input "12.09.2025 15:12"
type input "17.09.2025 13:34"
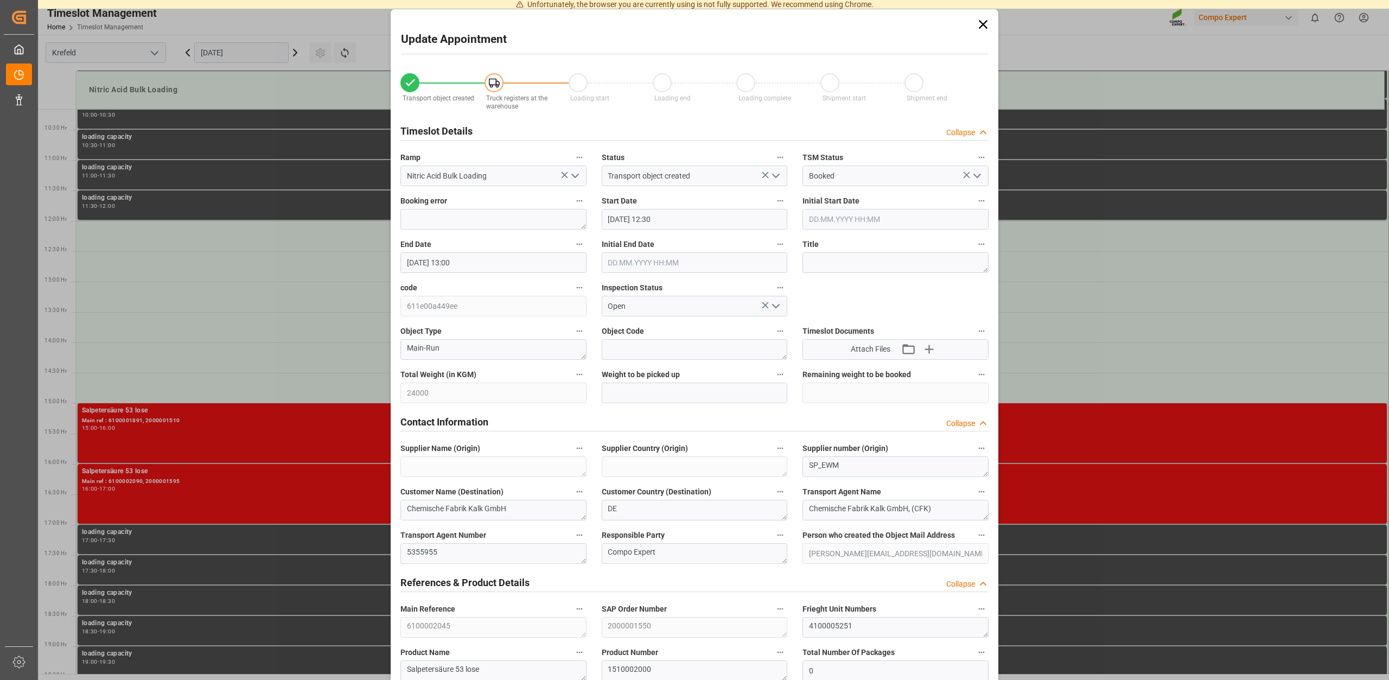
click at [983, 28] on icon at bounding box center [982, 24] width 15 height 15
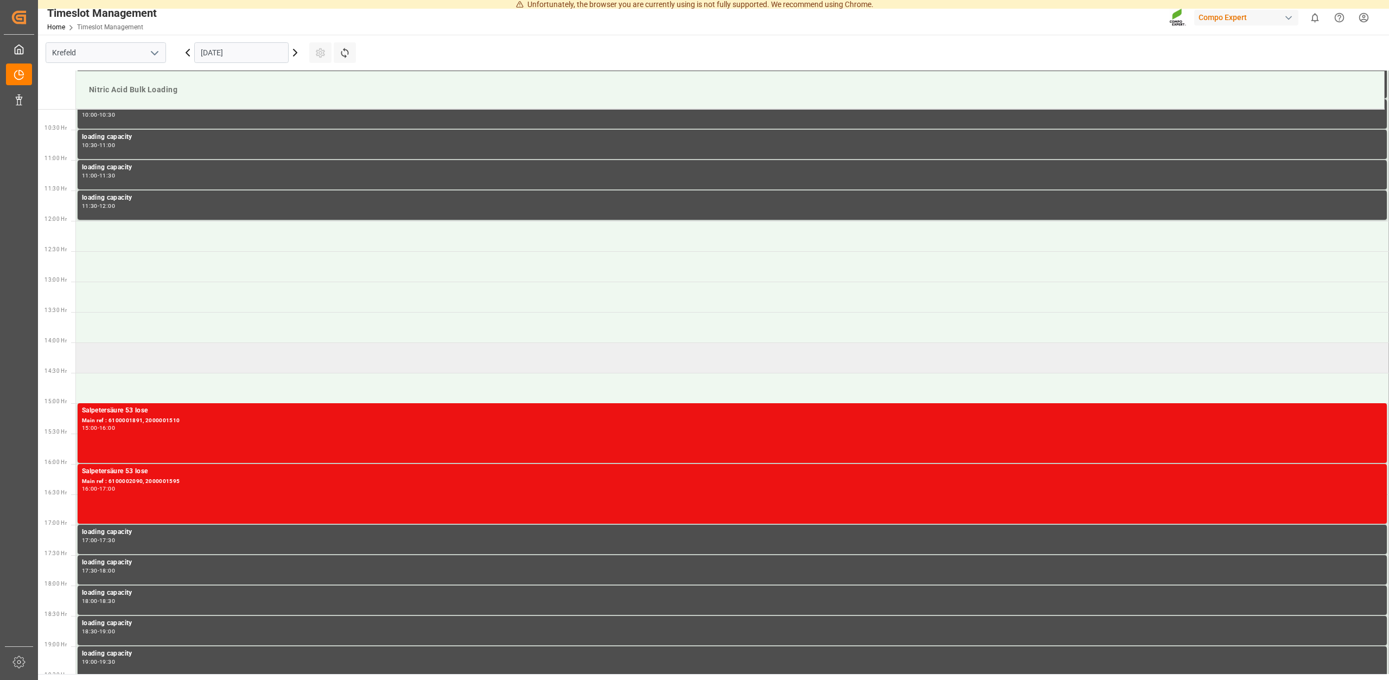
click at [121, 356] on td at bounding box center [732, 357] width 1313 height 30
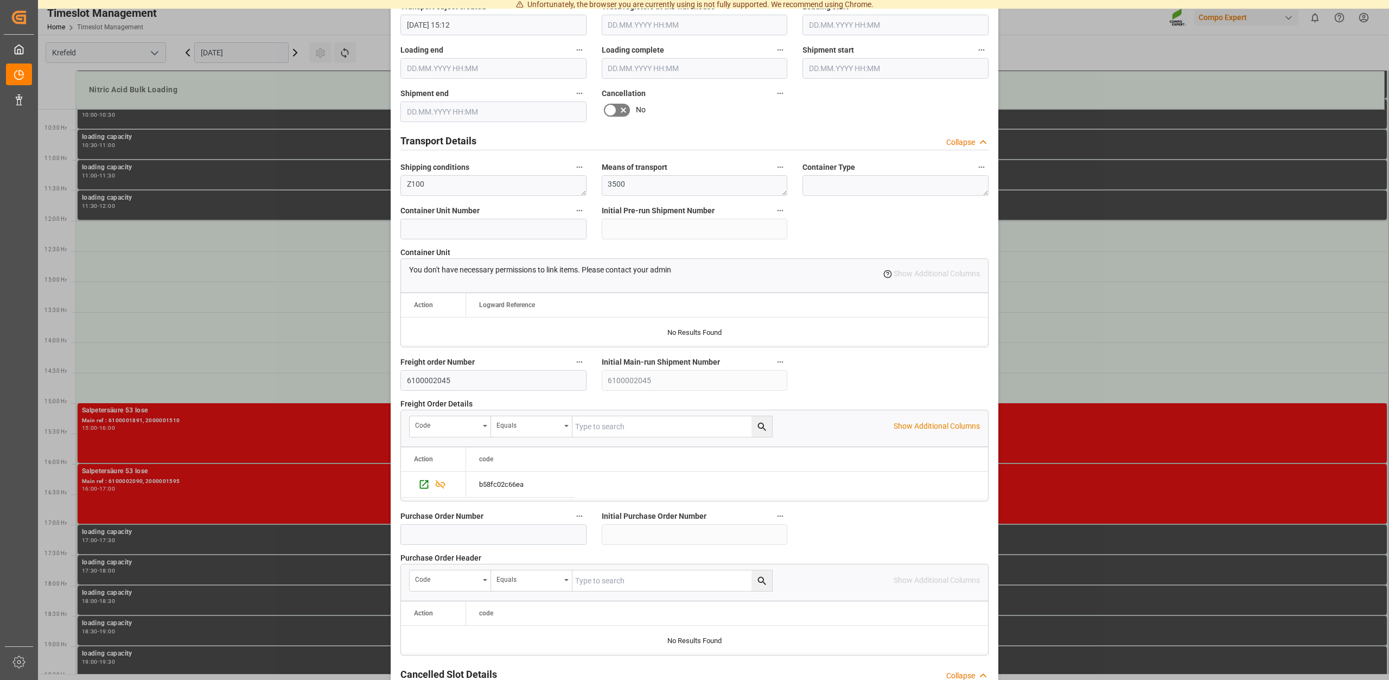
scroll to position [824, 0]
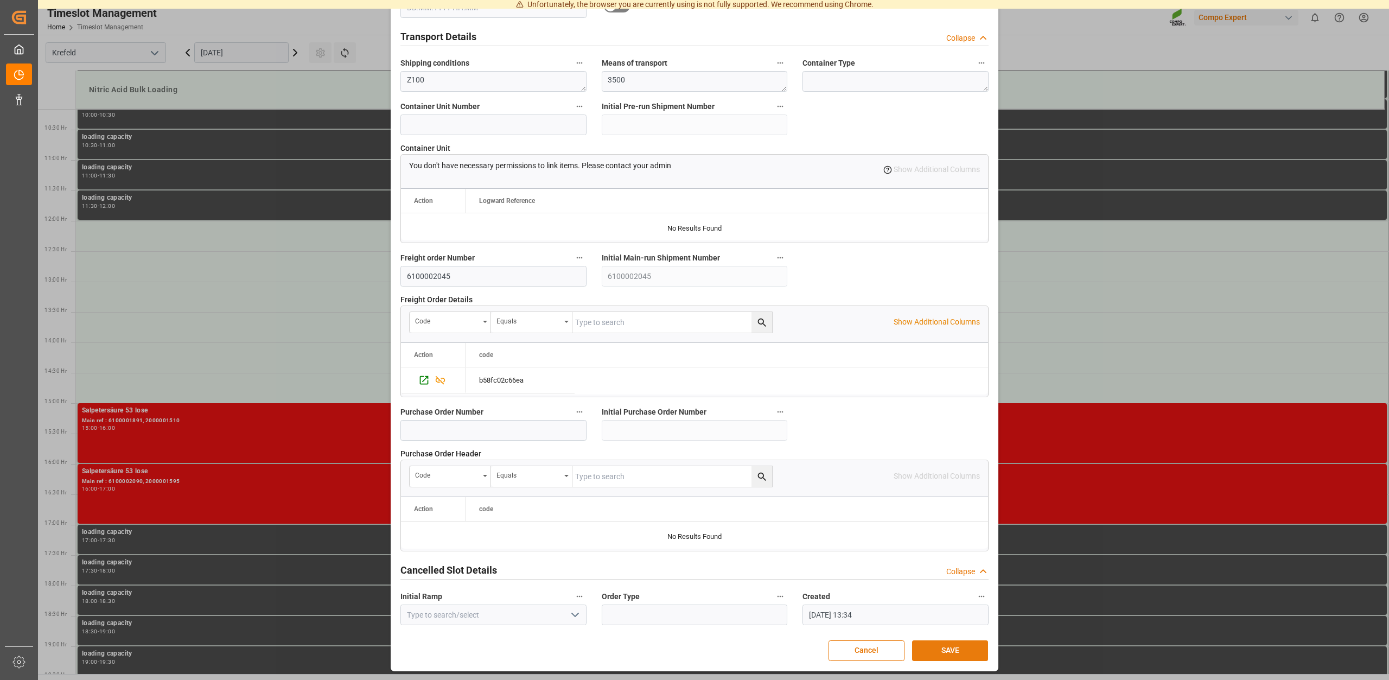
click at [953, 653] on button "SAVE" at bounding box center [950, 650] width 76 height 21
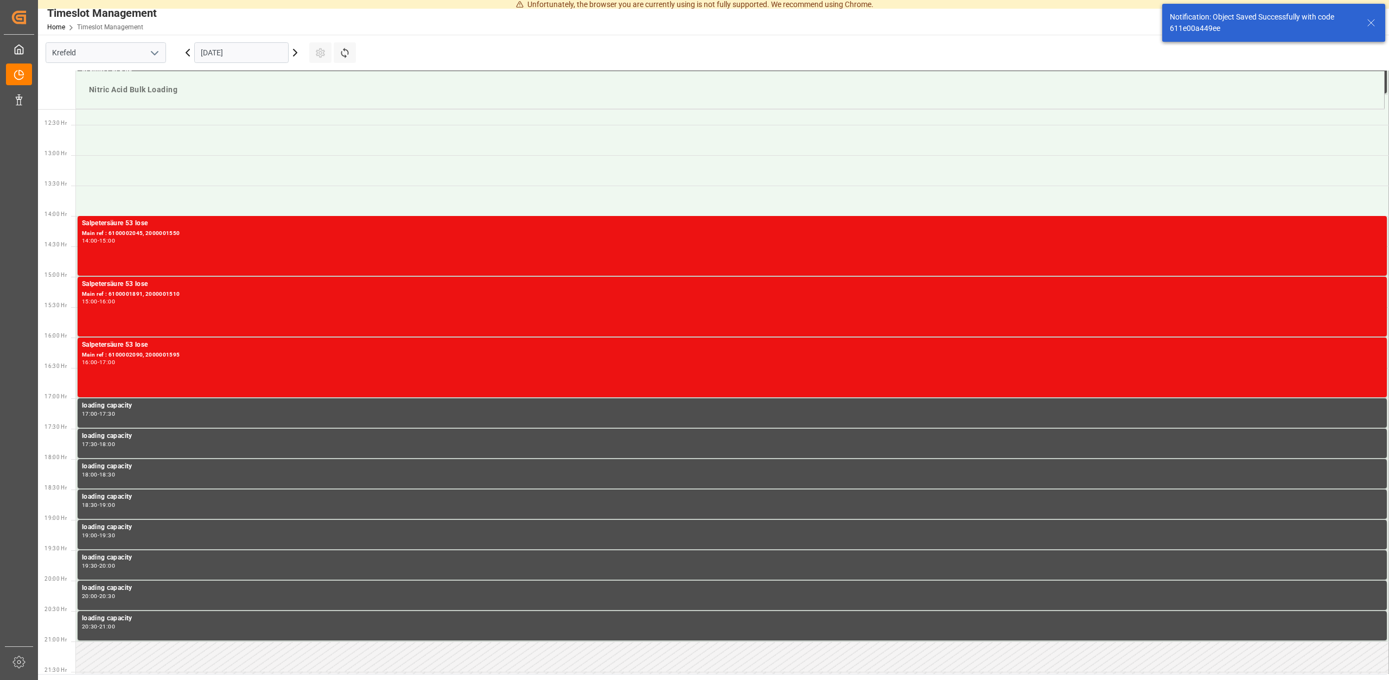
scroll to position [745, 0]
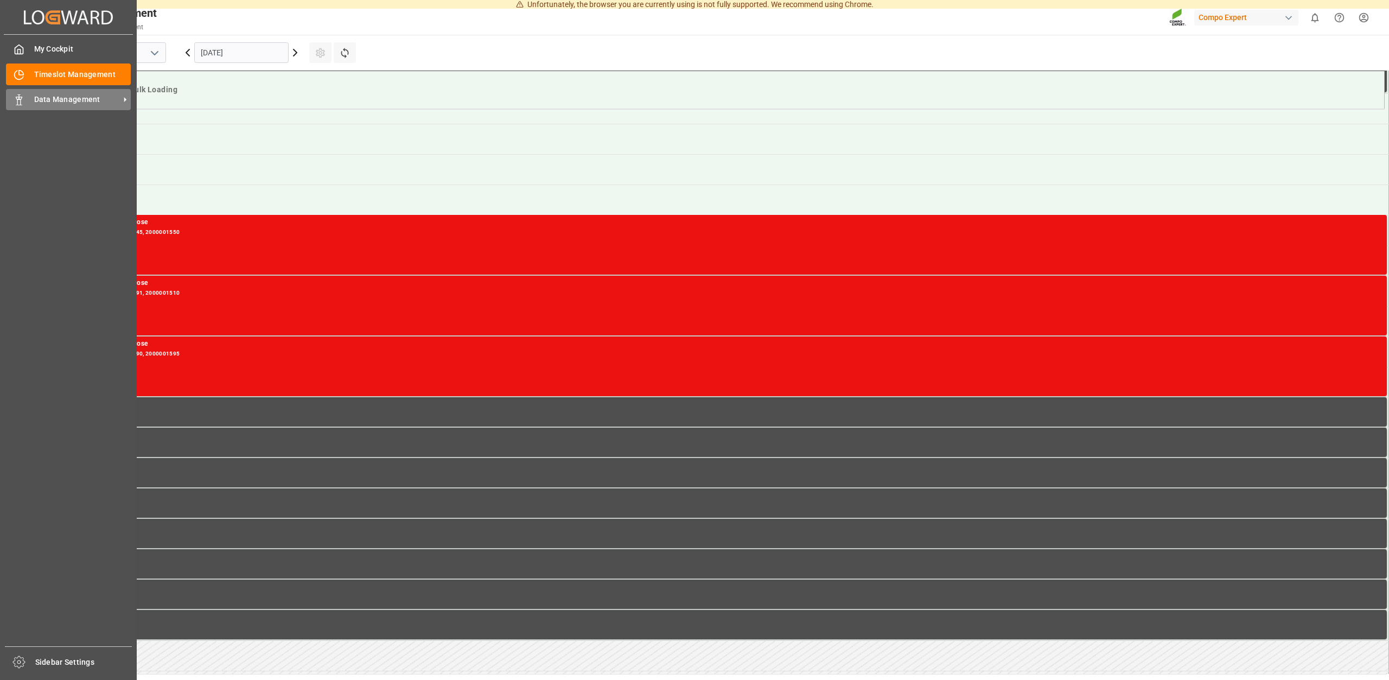
click at [36, 98] on span "Data Management" at bounding box center [77, 99] width 86 height 11
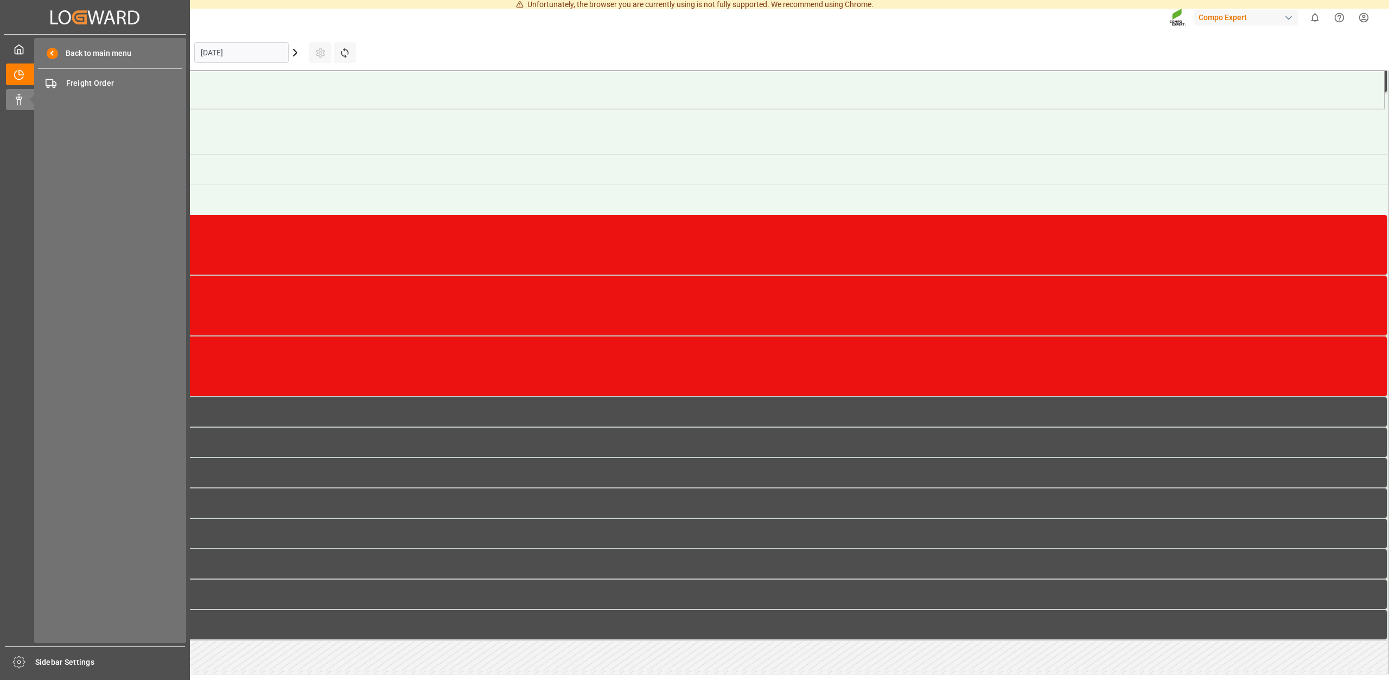
click at [88, 71] on div "Back to main menu Freight Order Freight Order" at bounding box center [110, 340] width 152 height 605
click at [82, 85] on span "Freight Order" at bounding box center [124, 83] width 117 height 11
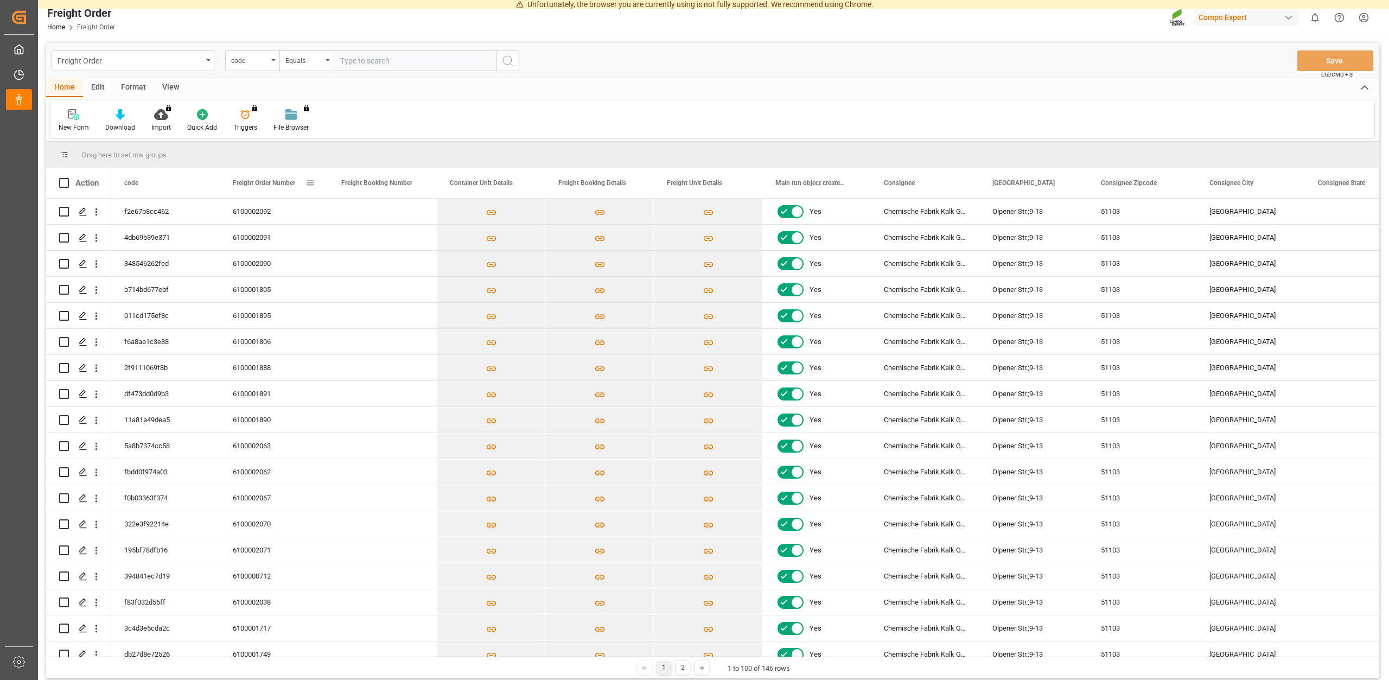
click at [256, 187] on div "Freight Order Number" at bounding box center [269, 183] width 73 height 30
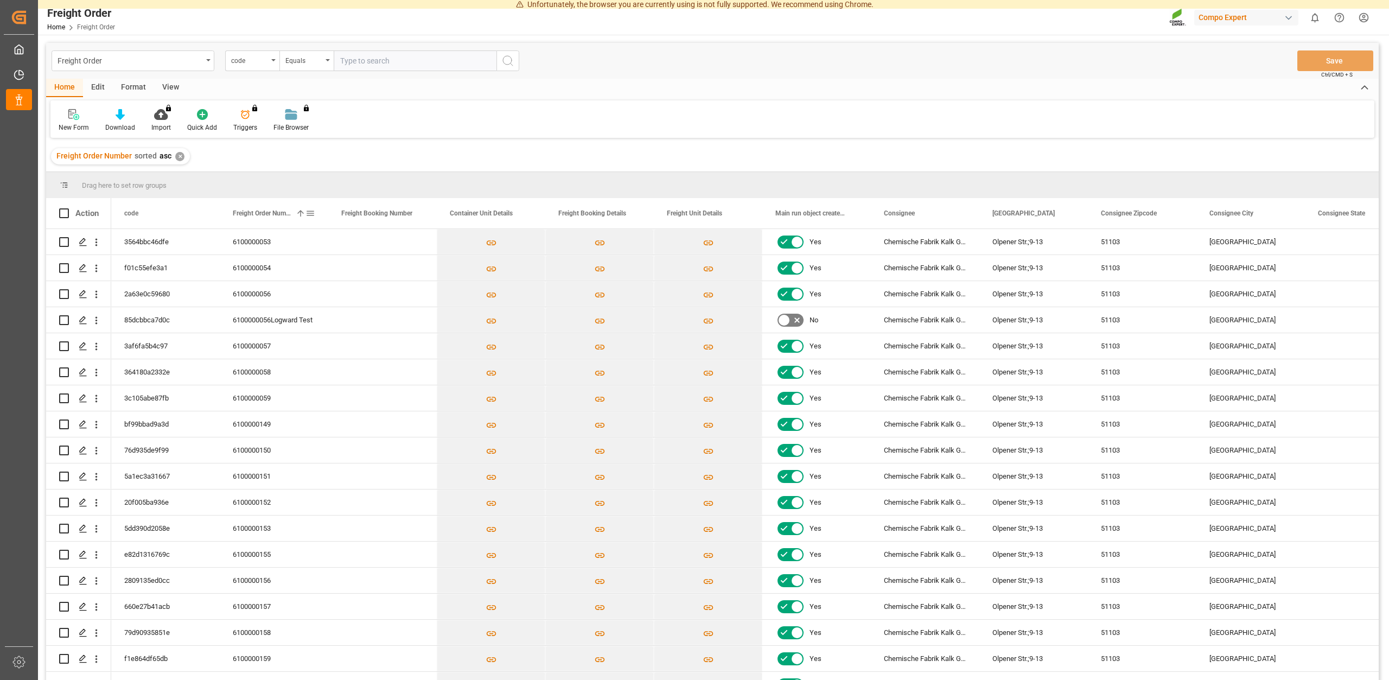
click at [257, 213] on span "Freight Order Number" at bounding box center [262, 213] width 59 height 8
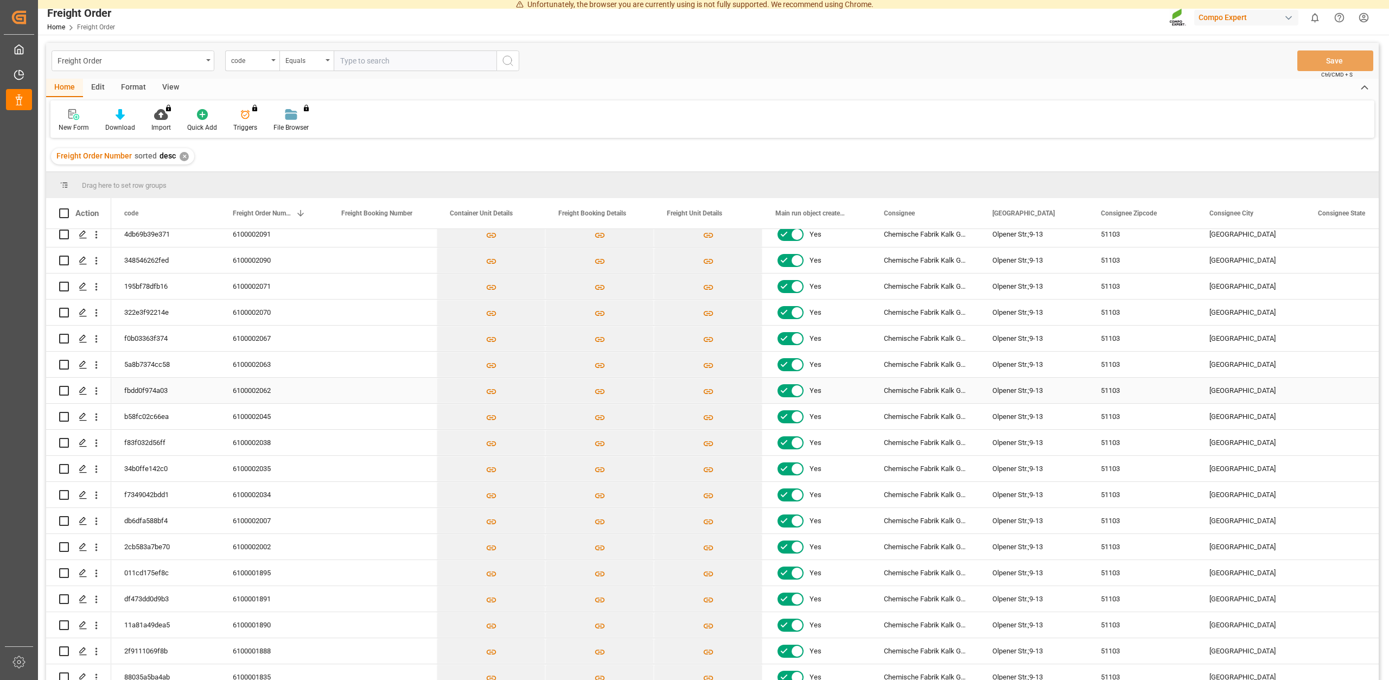
scroll to position [49, 0]
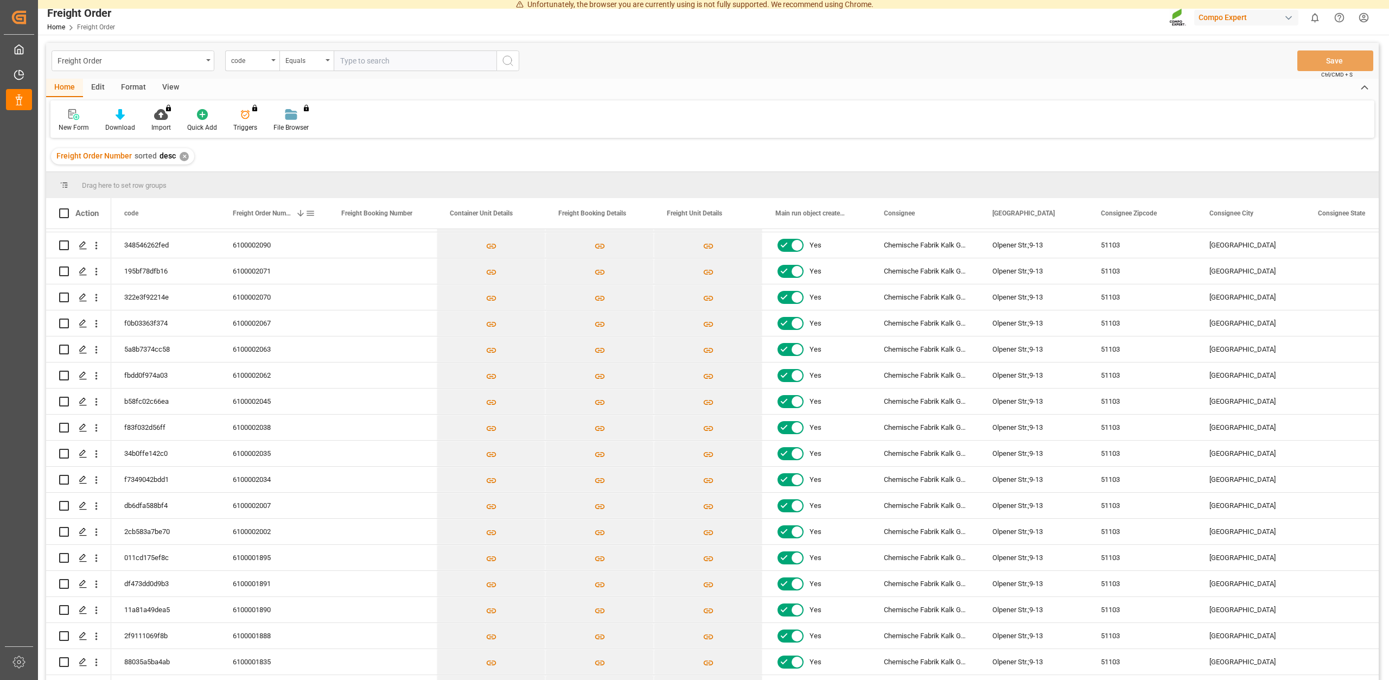
click at [248, 214] on span "Freight Order Number" at bounding box center [262, 213] width 59 height 8
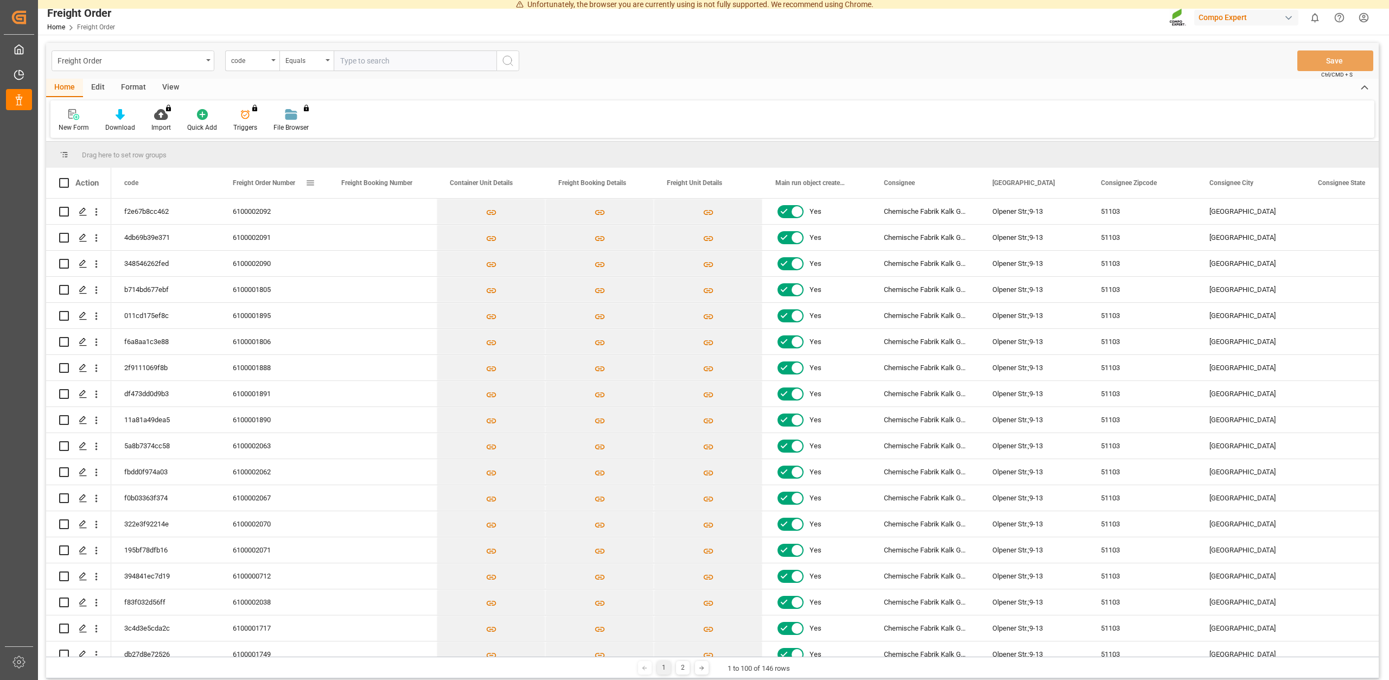
click at [260, 180] on span "Freight Order Number" at bounding box center [264, 183] width 62 height 8
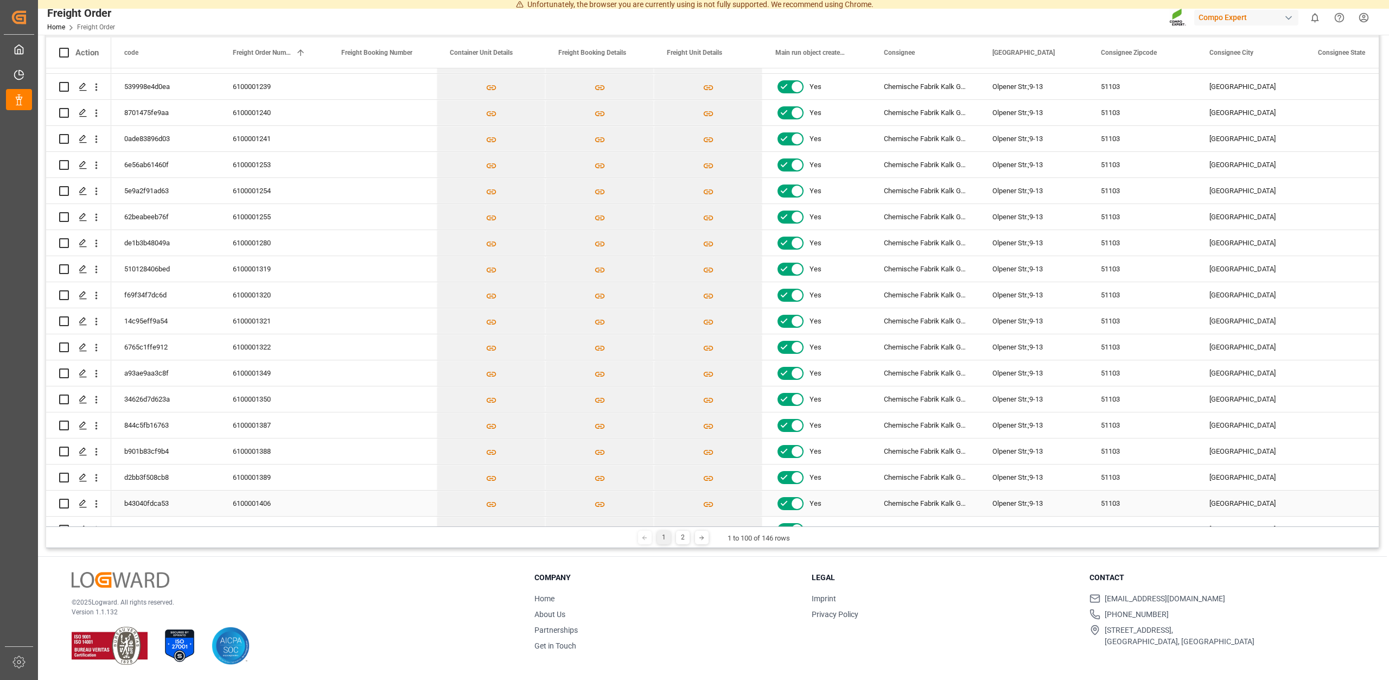
scroll to position [2146, 0]
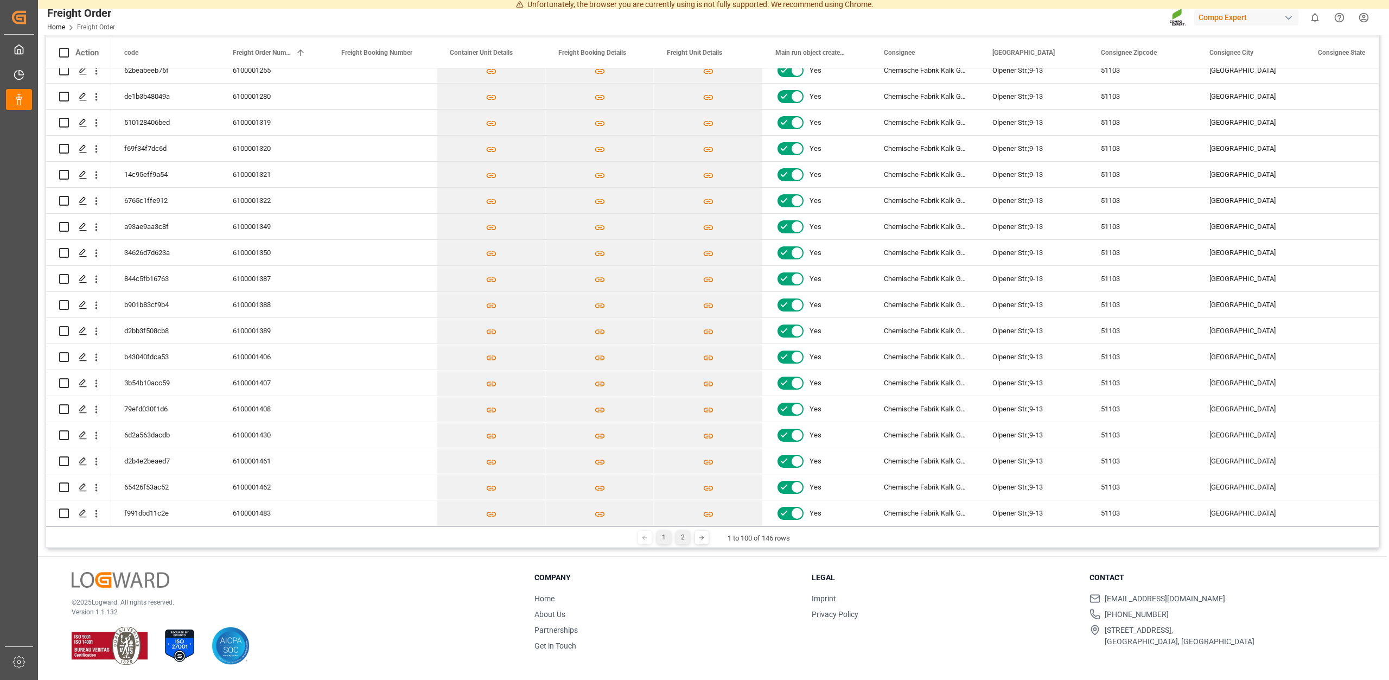
click at [682, 537] on div "2" at bounding box center [683, 538] width 14 height 14
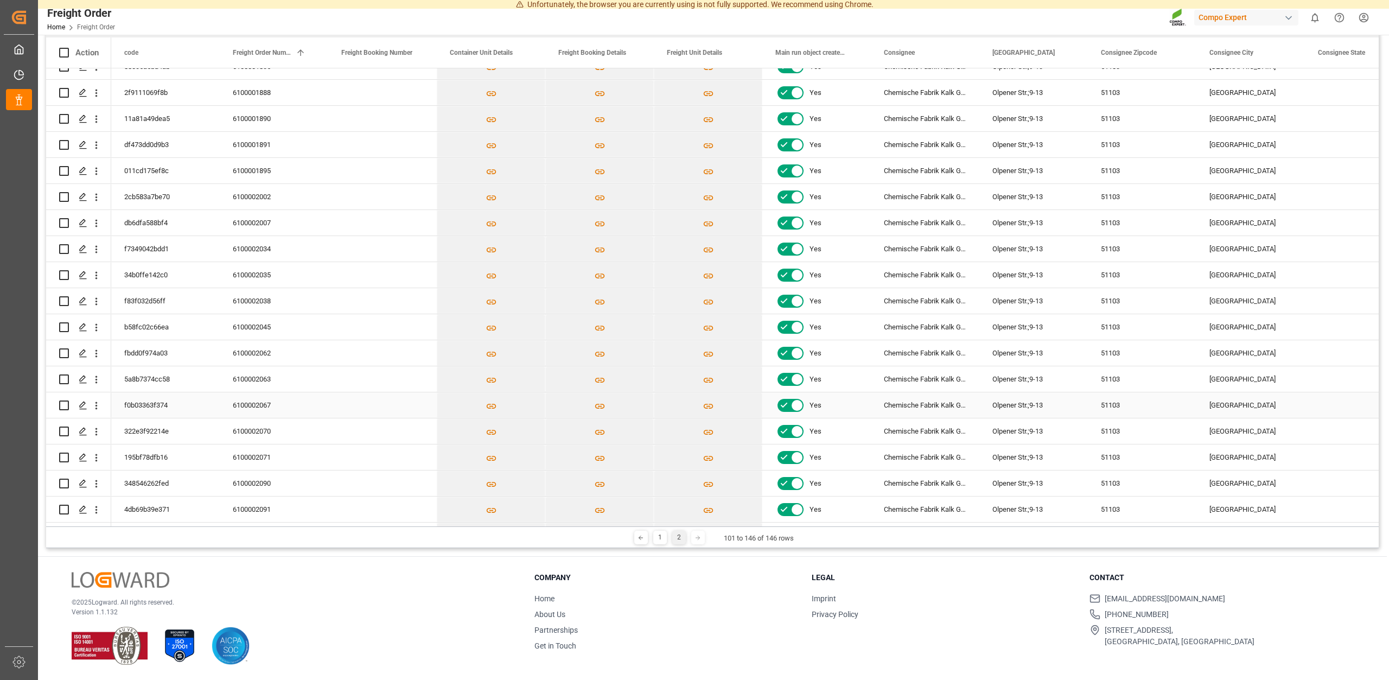
scroll to position [691, 0]
click at [82, 353] on icon "Press SPACE to select this row." at bounding box center [83, 353] width 9 height 9
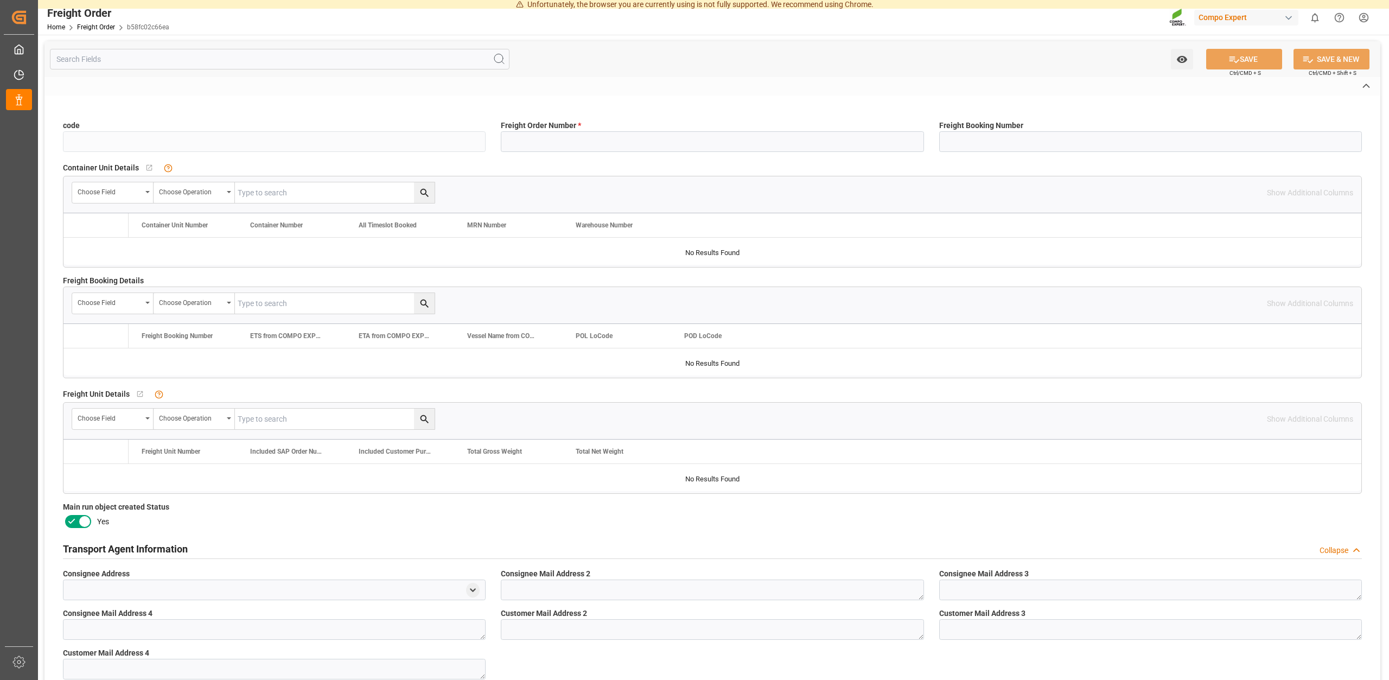
type input "b58fc02c66ea"
type input "6100002045"
type input "No"
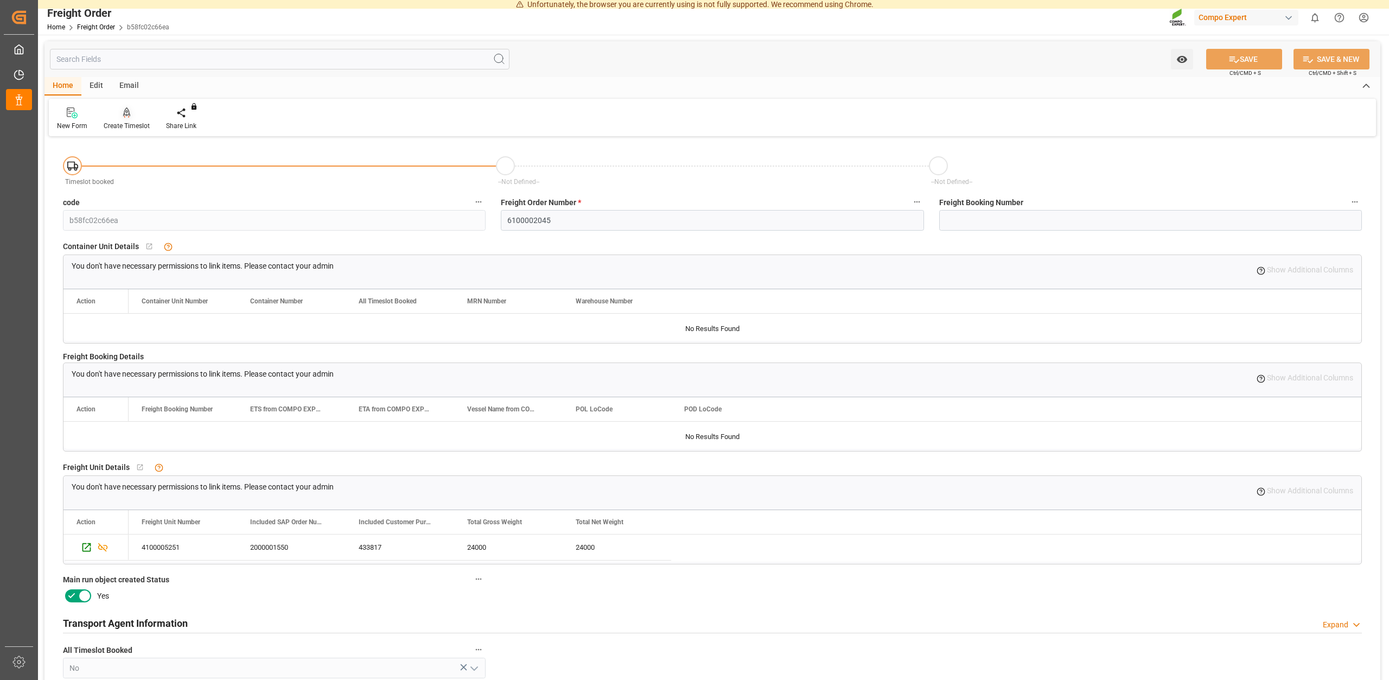
click at [127, 130] on div "Create Timeslot" at bounding box center [127, 126] width 46 height 10
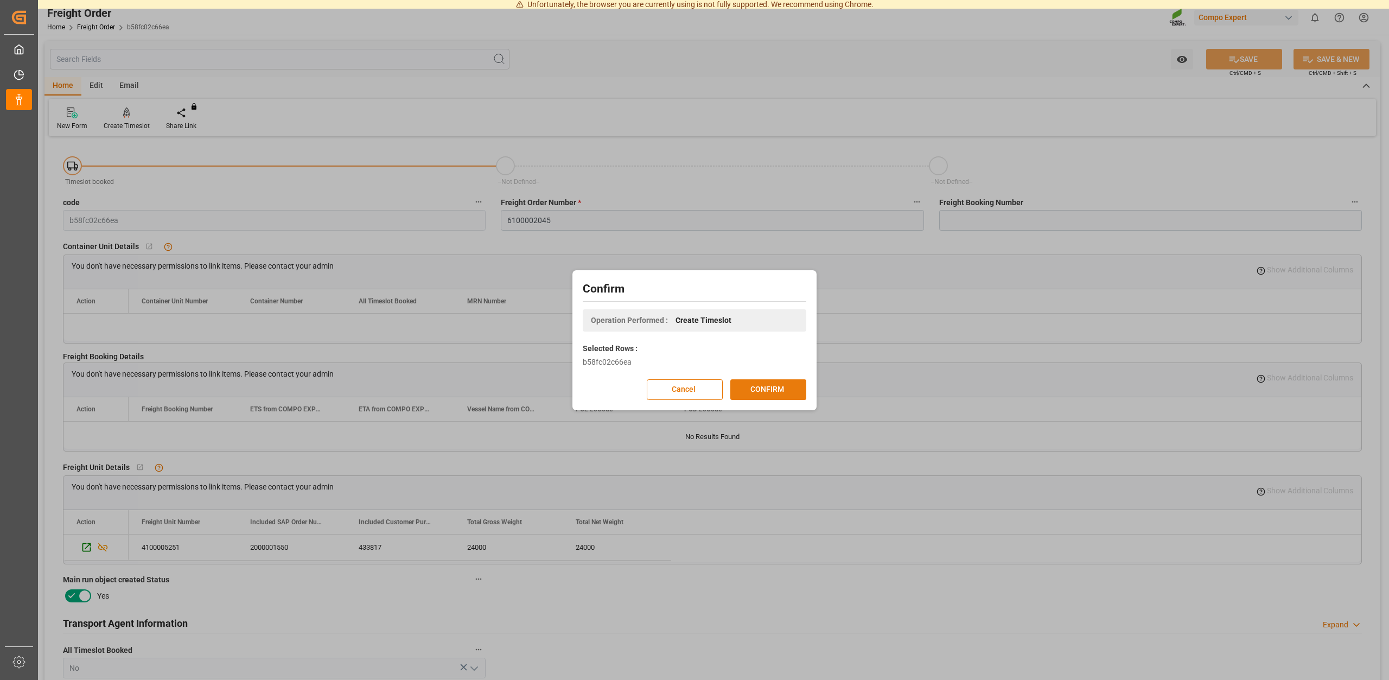
click at [750, 397] on button "CONFIRM" at bounding box center [768, 389] width 76 height 21
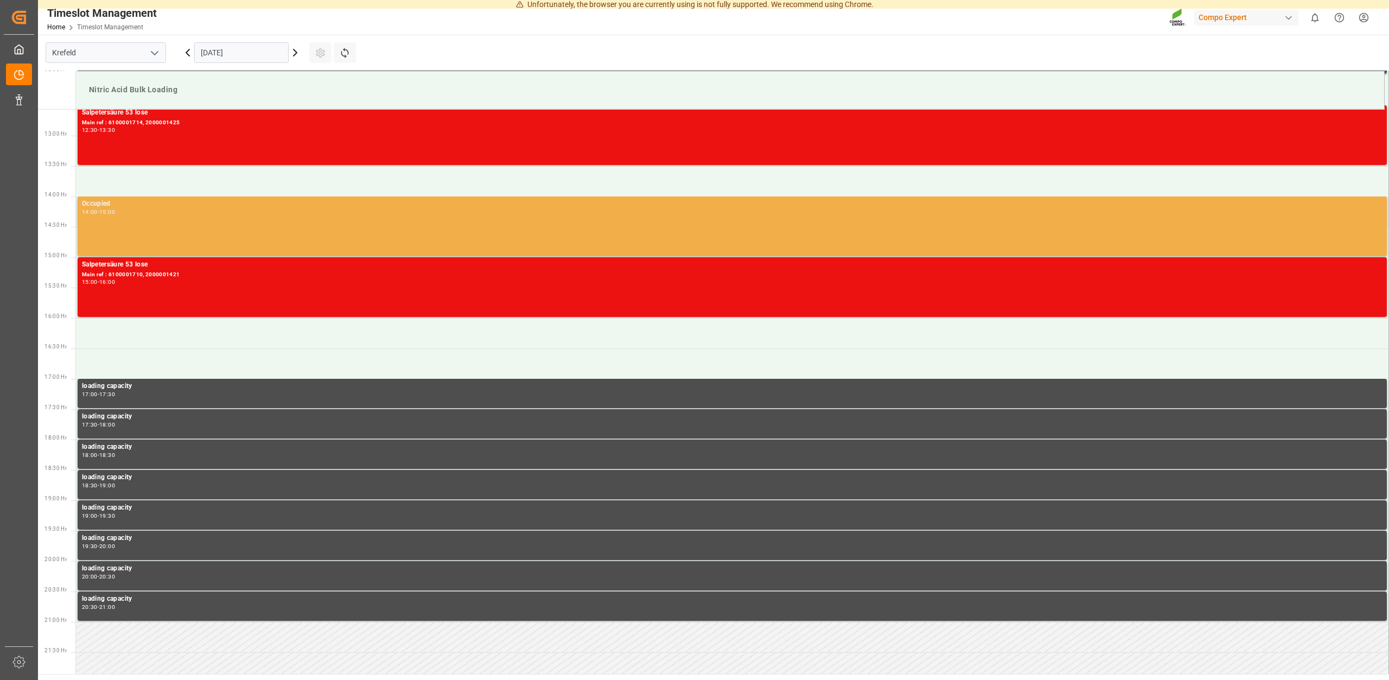
scroll to position [728, 0]
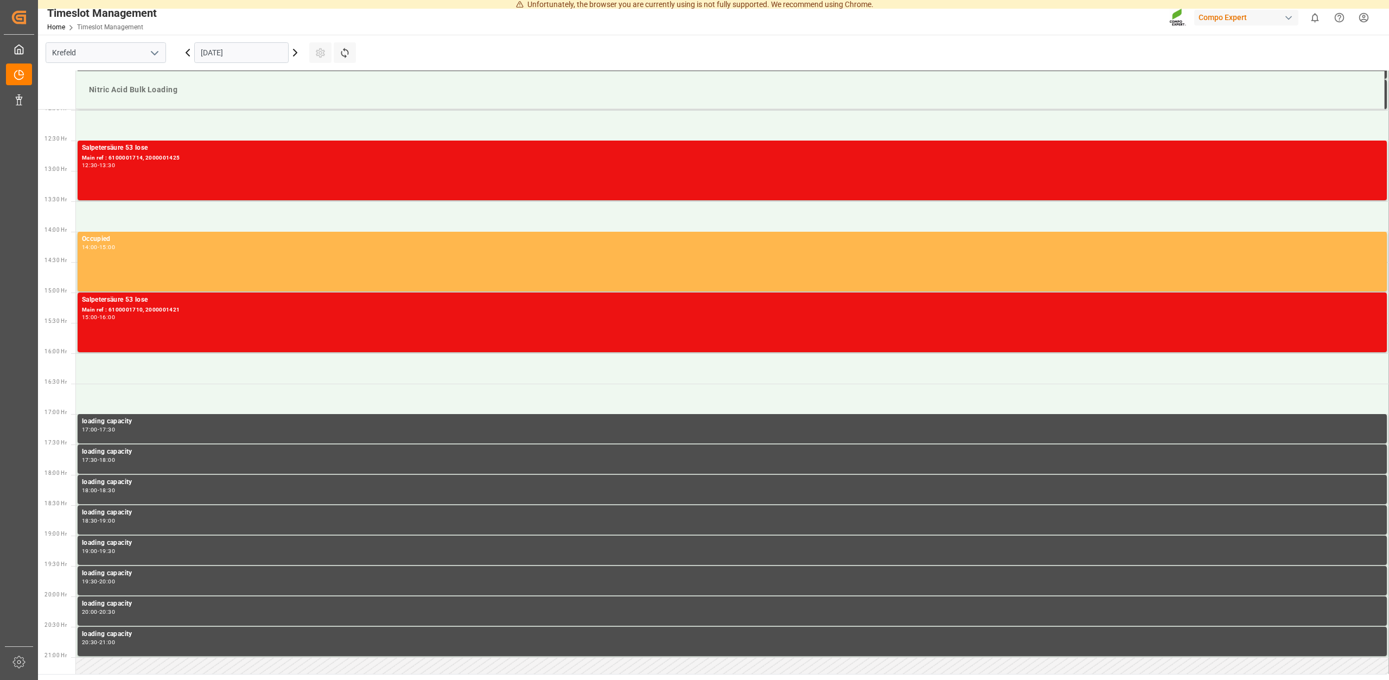
click at [302, 57] on div "[DATE]" at bounding box center [242, 53] width 136 height 36
click at [293, 53] on icon at bounding box center [295, 52] width 13 height 13
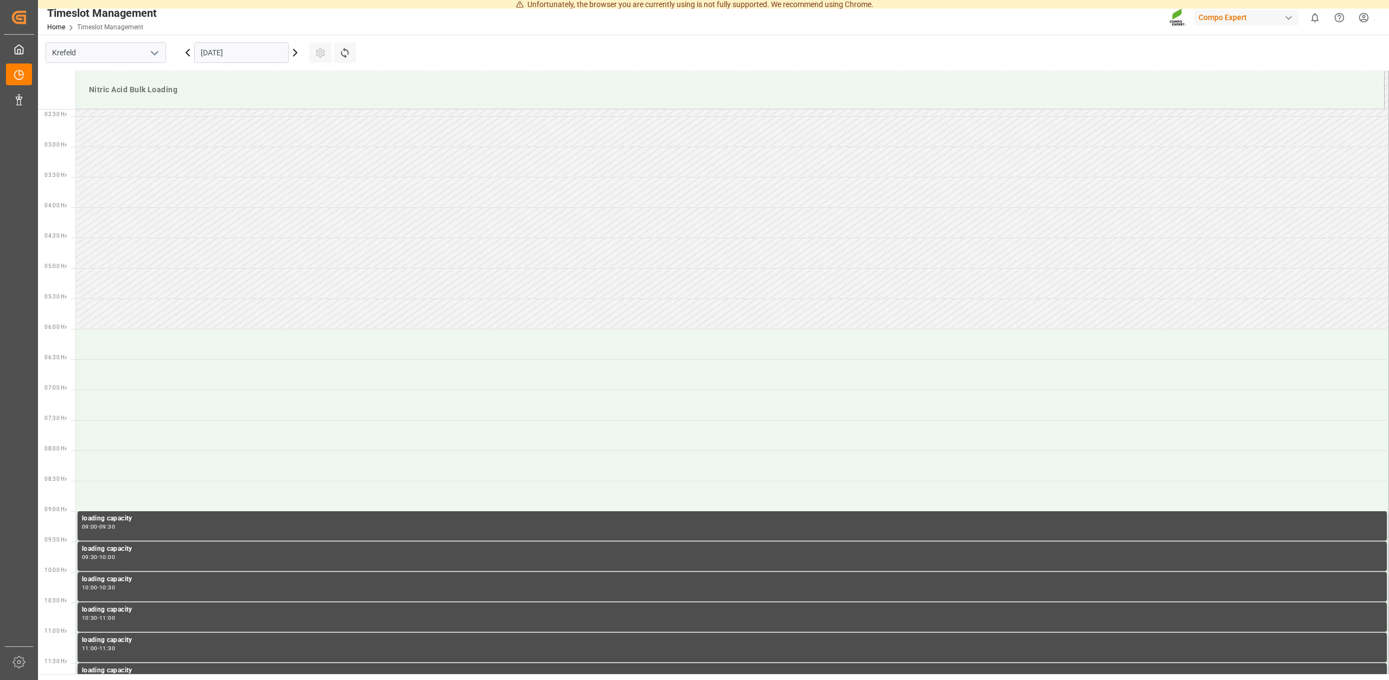
scroll to position [119, 0]
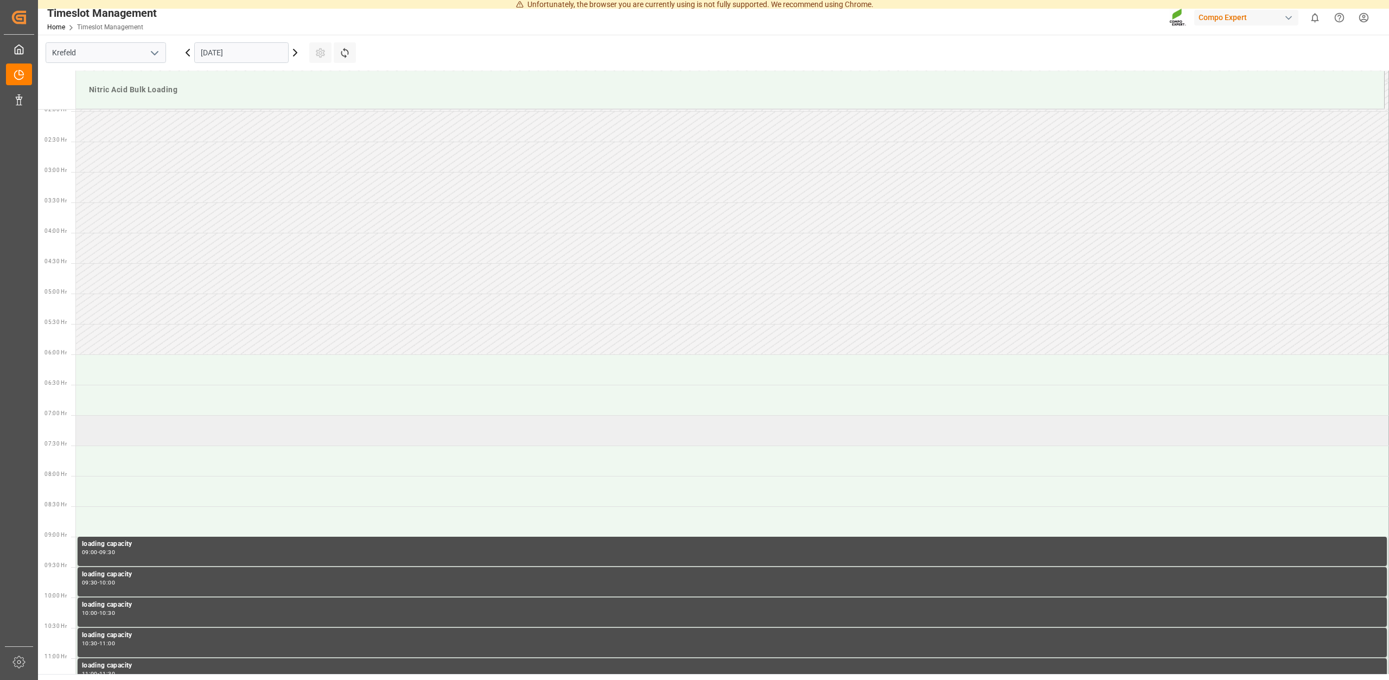
click at [158, 425] on td at bounding box center [732, 430] width 1313 height 30
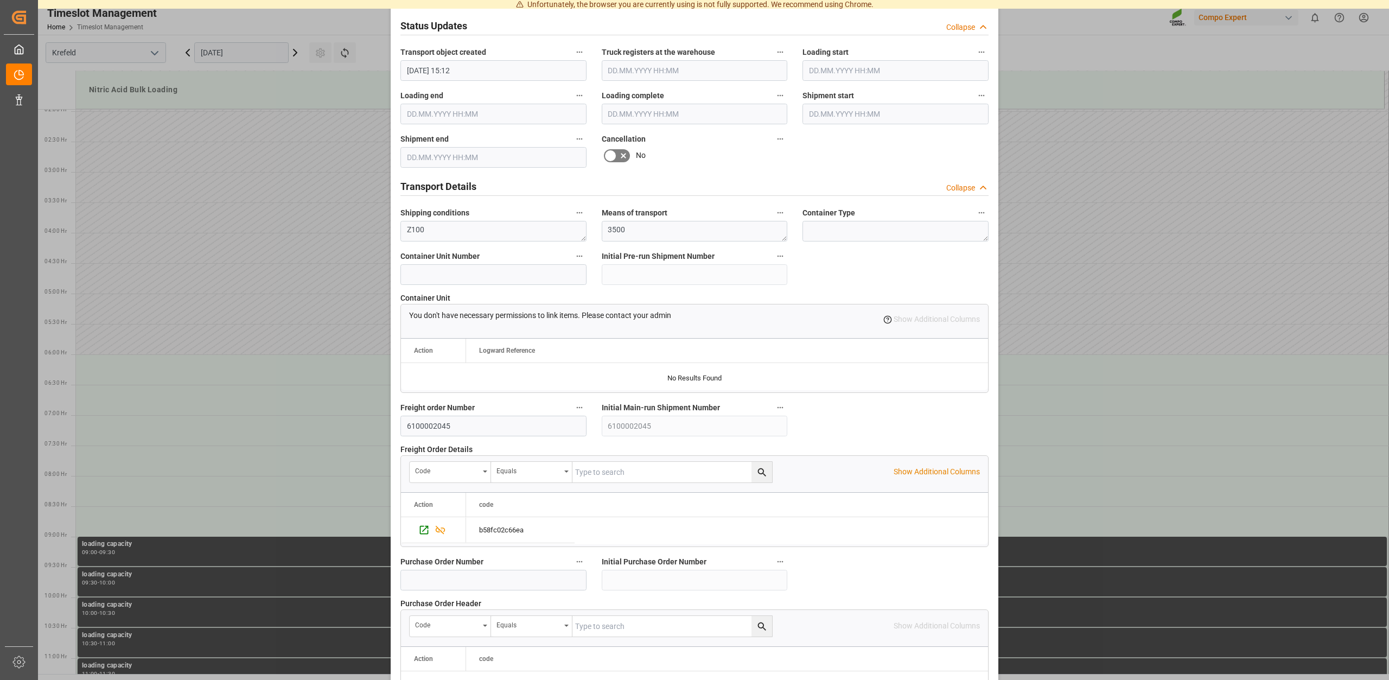
scroll to position [824, 0]
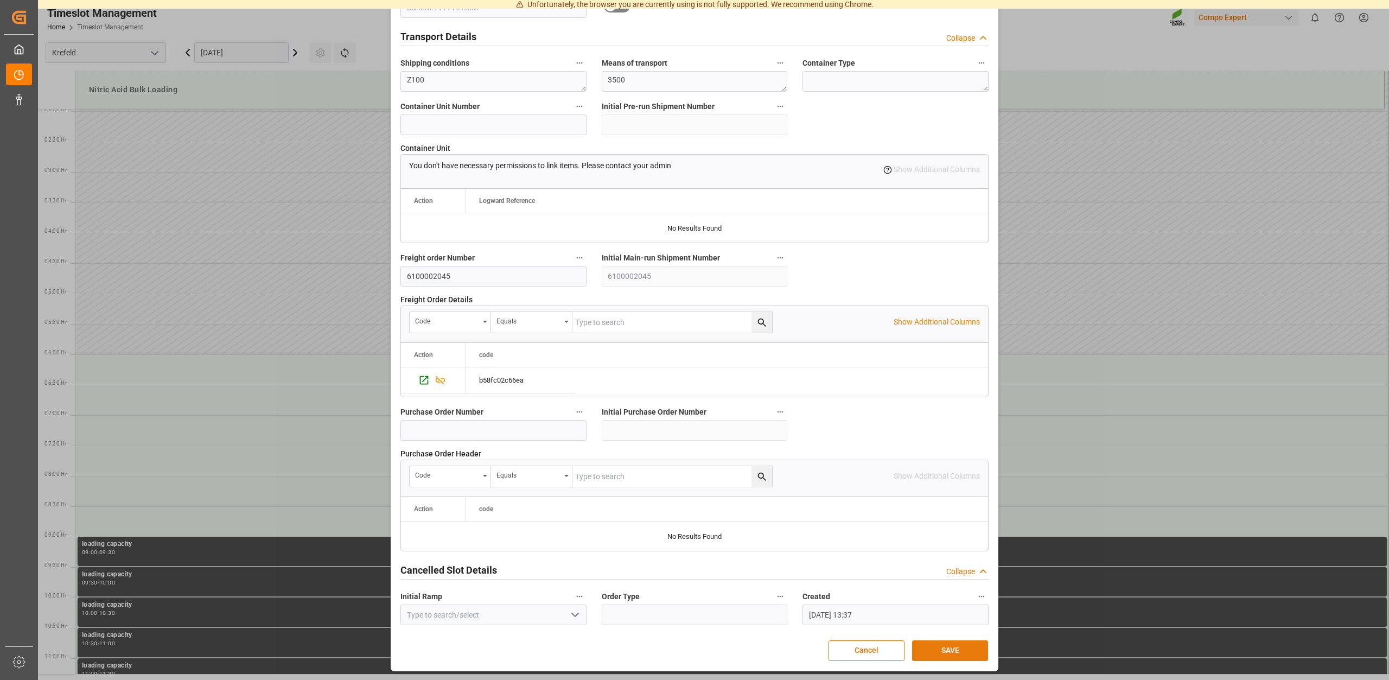
click at [949, 649] on button "SAVE" at bounding box center [950, 650] width 76 height 21
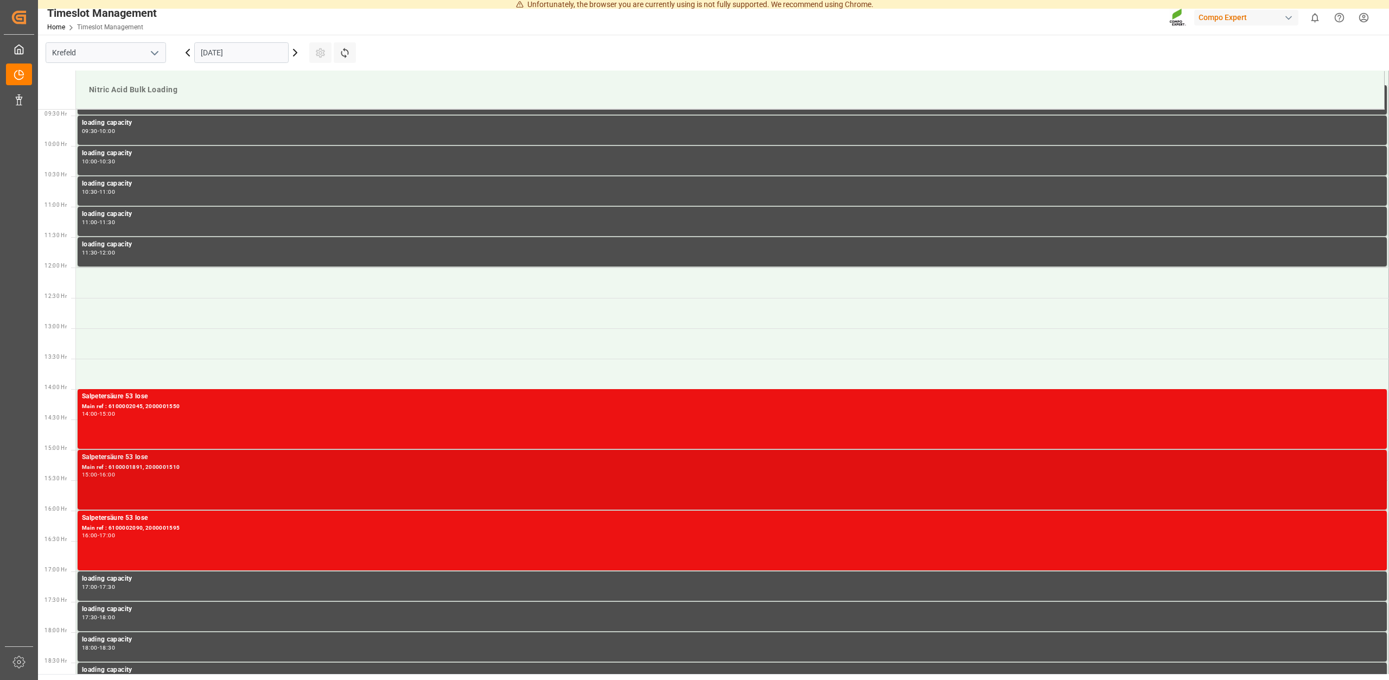
scroll to position [634, 0]
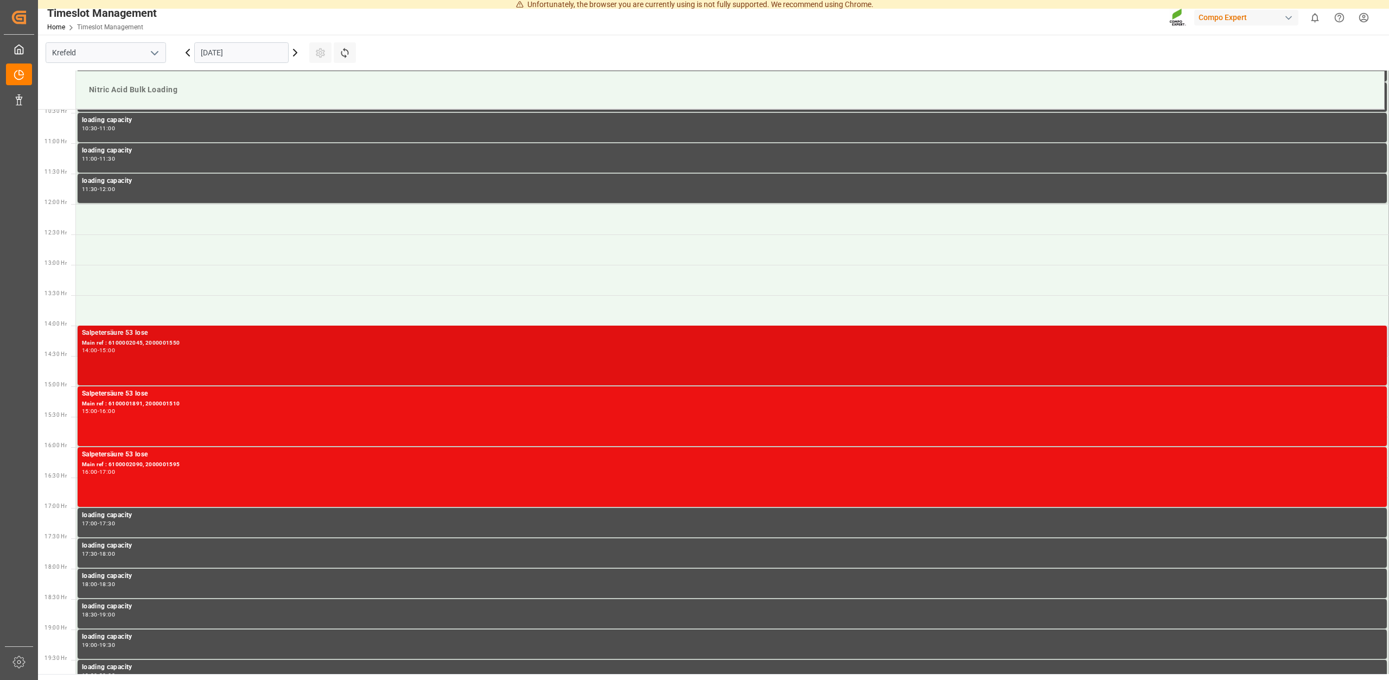
click at [156, 351] on div "14:00 - 15:00" at bounding box center [732, 351] width 1300 height 6
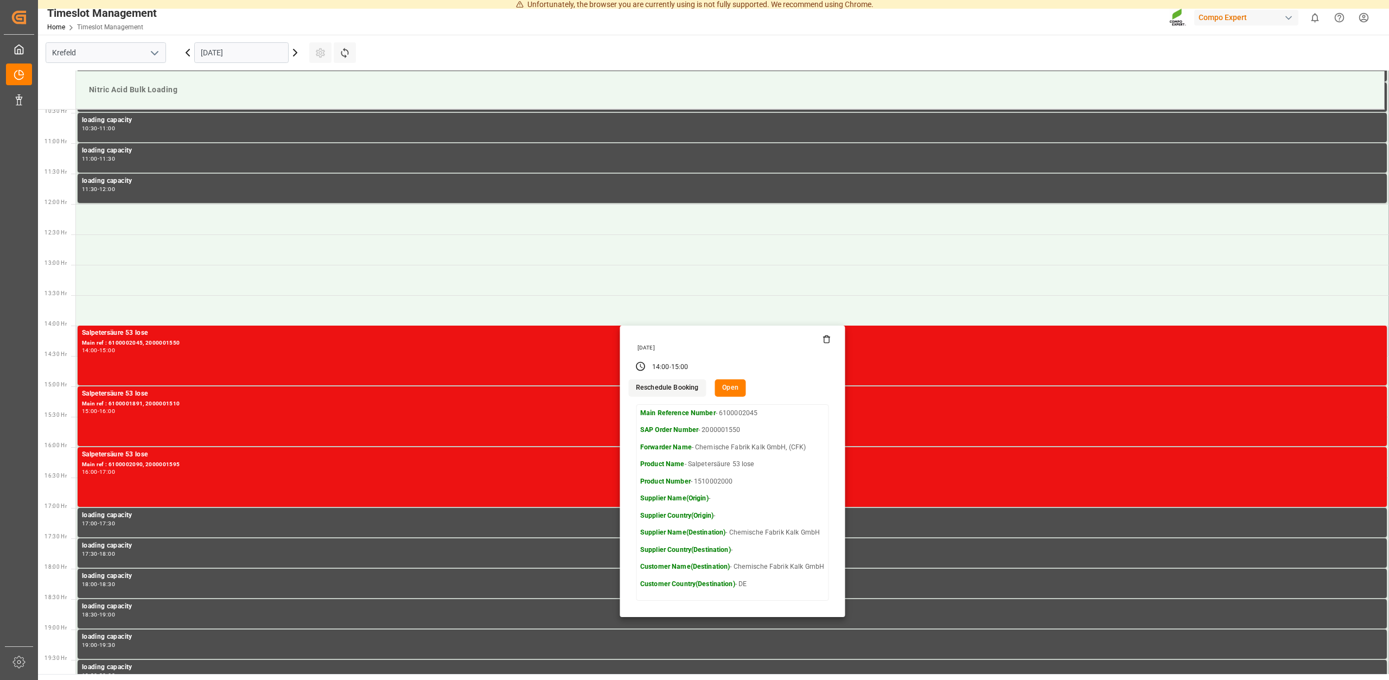
click at [828, 336] on icon at bounding box center [826, 336] width 3 height 2
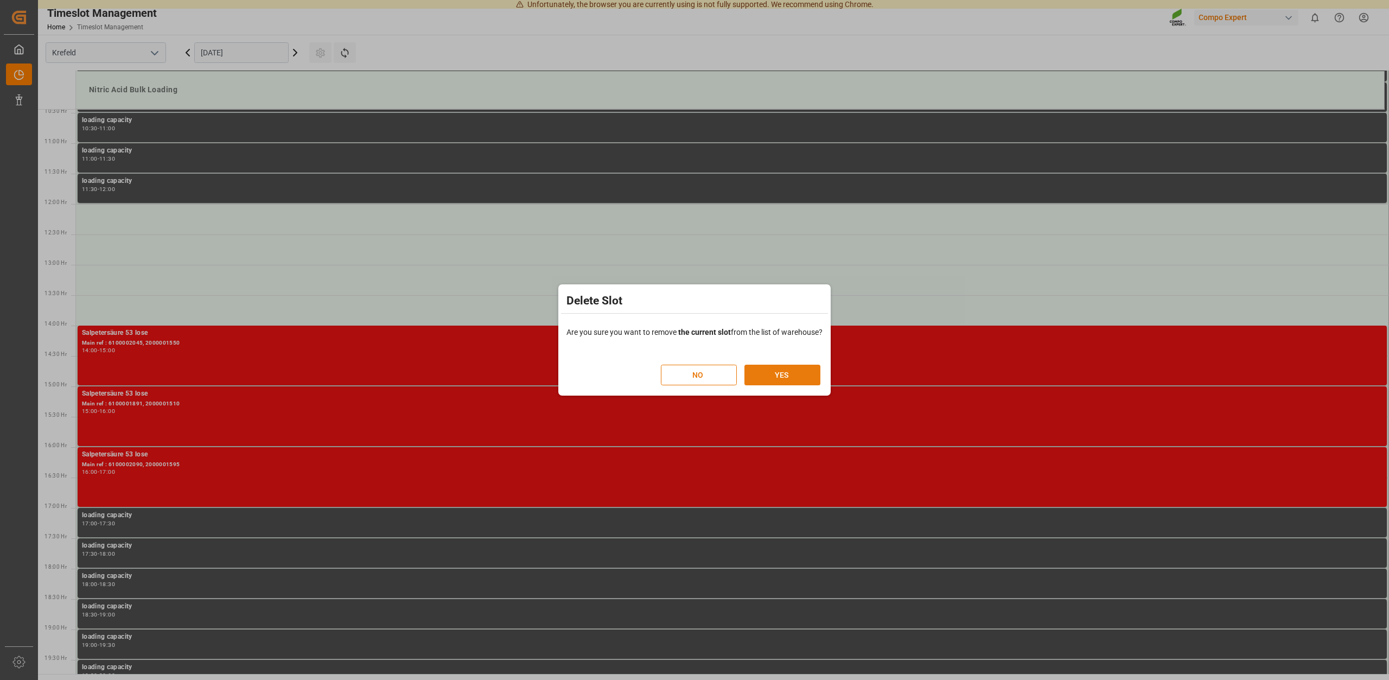
click at [776, 372] on button "YES" at bounding box center [782, 375] width 76 height 21
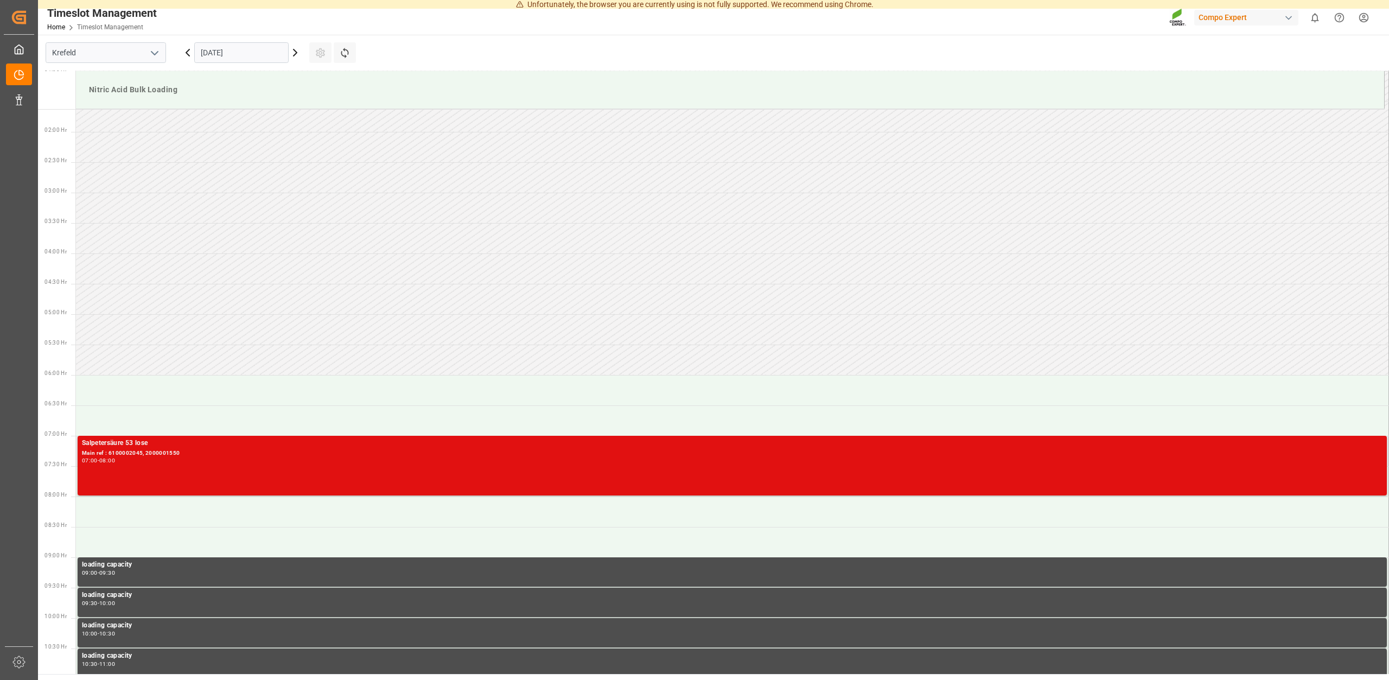
scroll to position [81, 0]
